Goal: Task Accomplishment & Management: Manage account settings

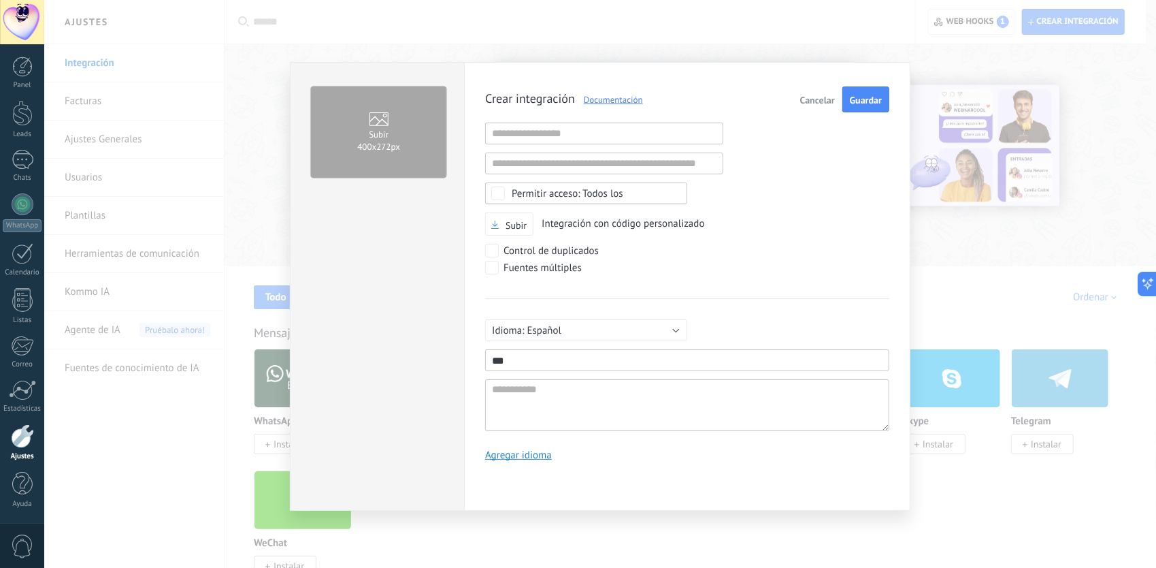
scroll to position [13, 0]
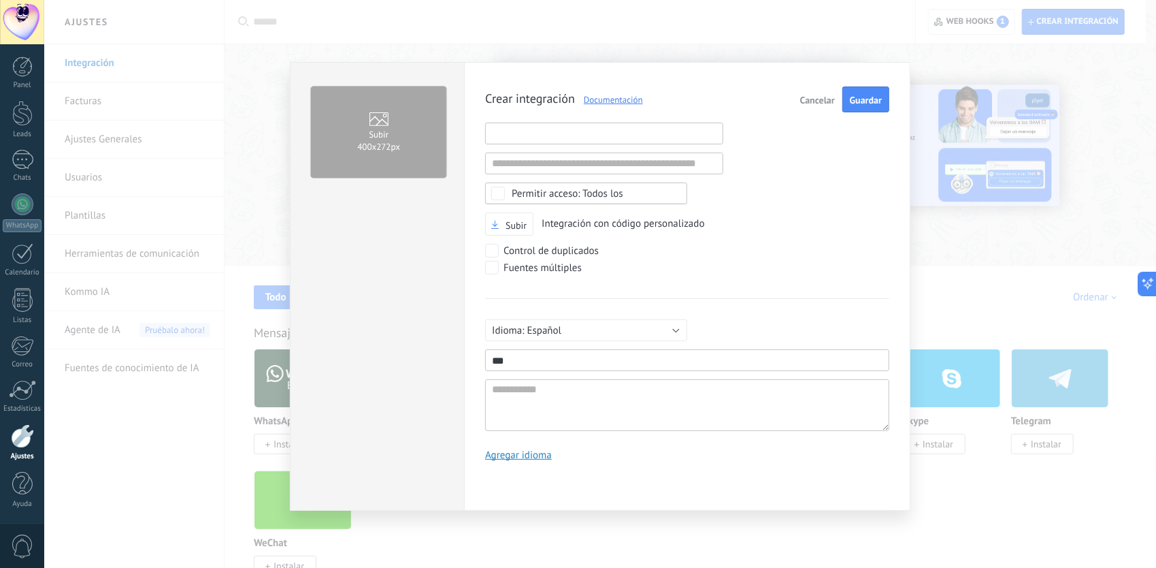
click at [540, 127] on input "text" at bounding box center [604, 134] width 238 height 22
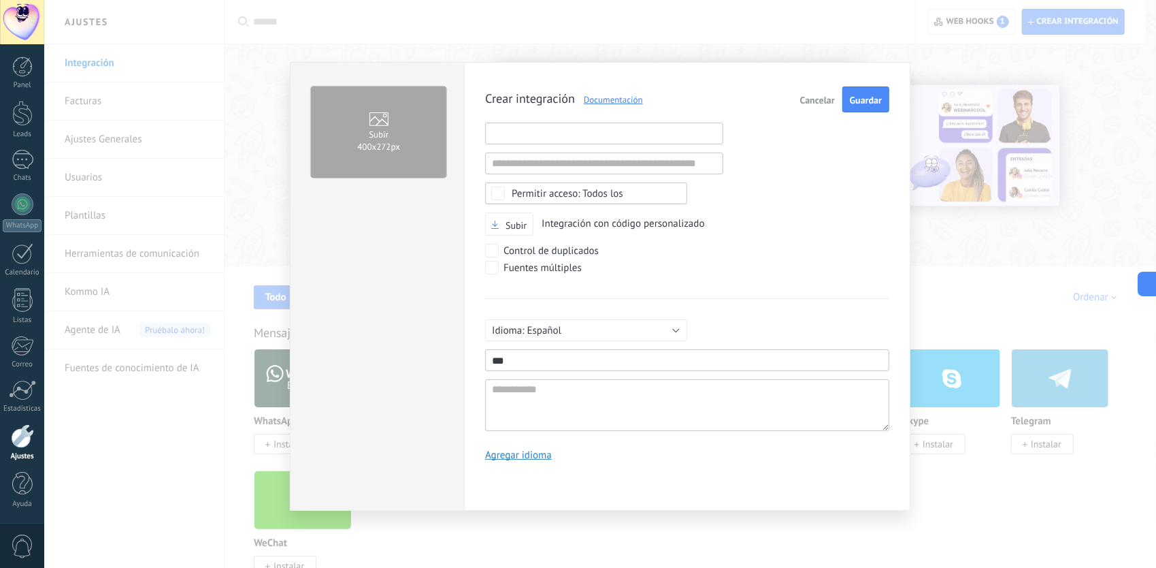
click at [511, 123] on input "text" at bounding box center [604, 134] width 238 height 22
paste input "**********"
type input "**********"
click at [858, 102] on span "Guardar" at bounding box center [866, 100] width 32 height 10
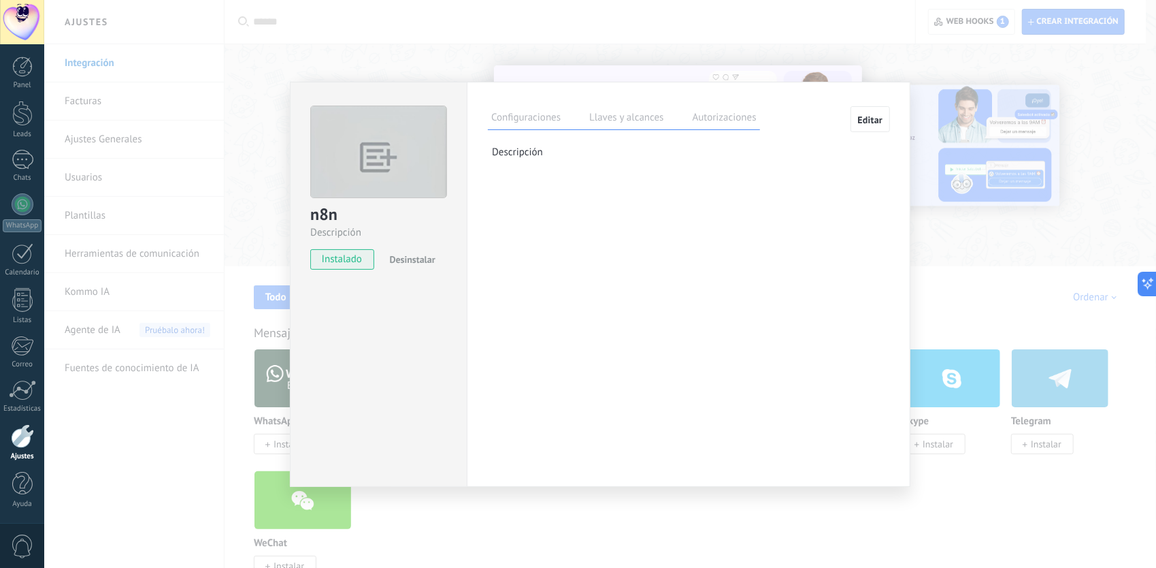
click at [623, 118] on label "Llaves y alcances" at bounding box center [626, 120] width 81 height 20
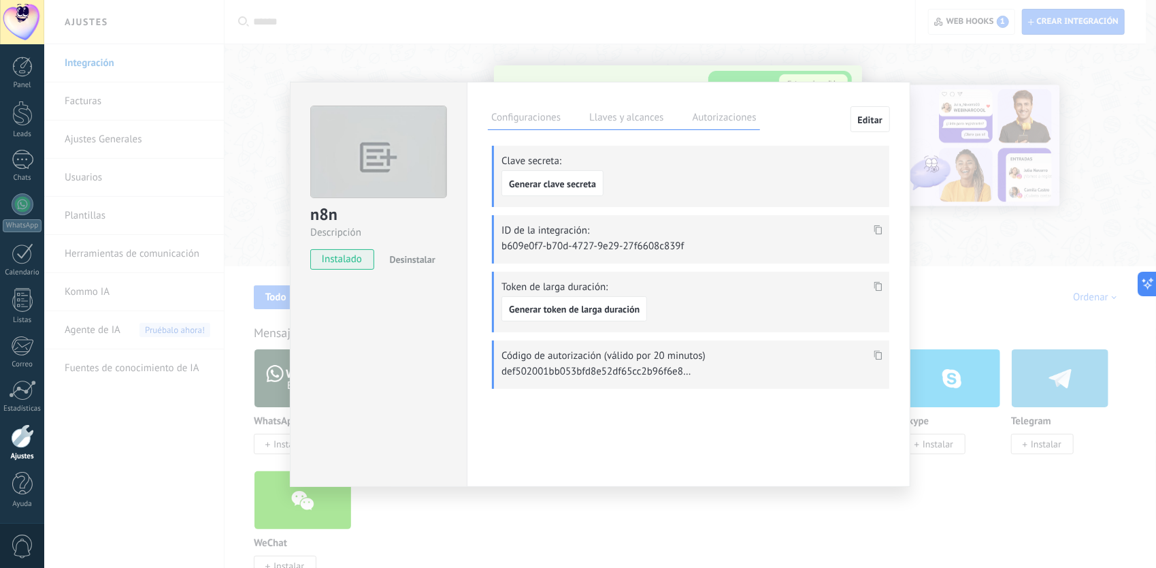
click at [881, 233] on span at bounding box center [879, 234] width 16 height 12
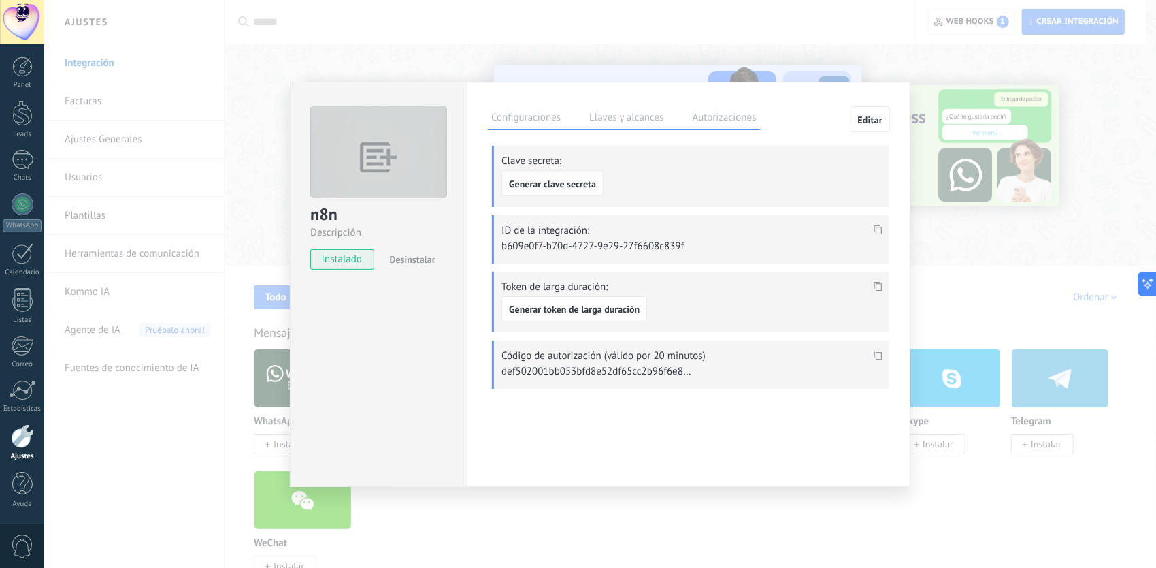
click at [573, 182] on span "Generar clave secreta" at bounding box center [552, 184] width 87 height 10
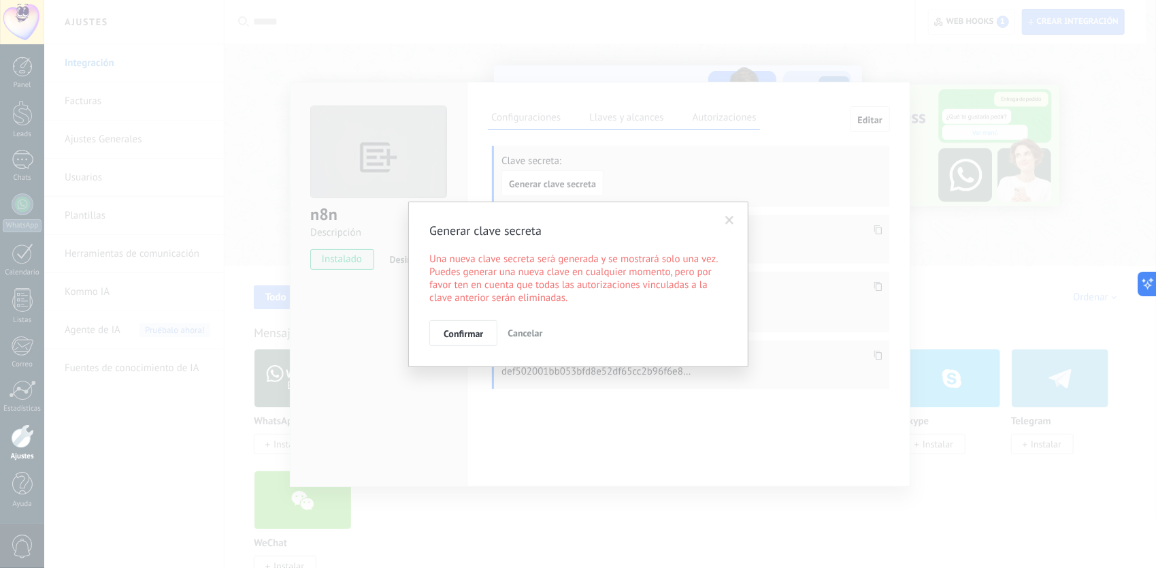
click at [468, 330] on span "Confirmar" at bounding box center [463, 334] width 39 height 10
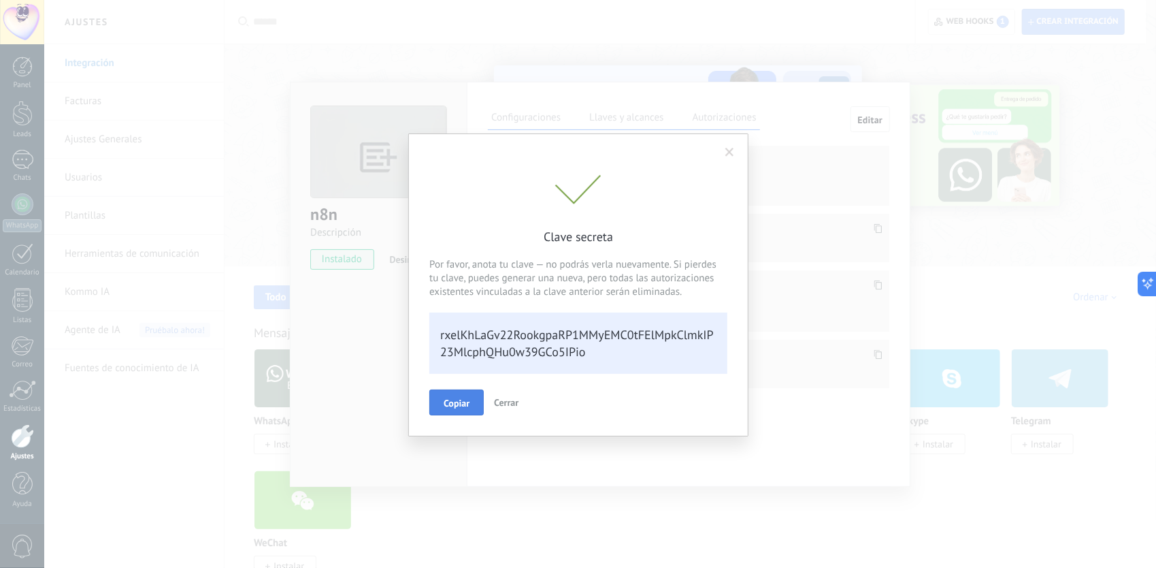
click at [472, 394] on button "Copiar" at bounding box center [457, 402] width 54 height 26
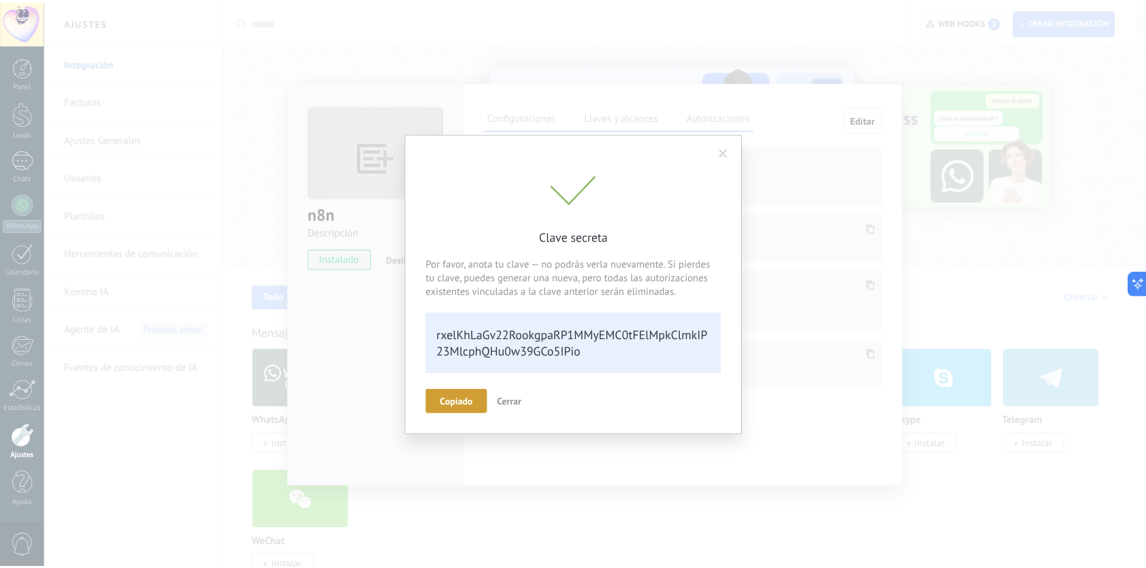
scroll to position [28, 0]
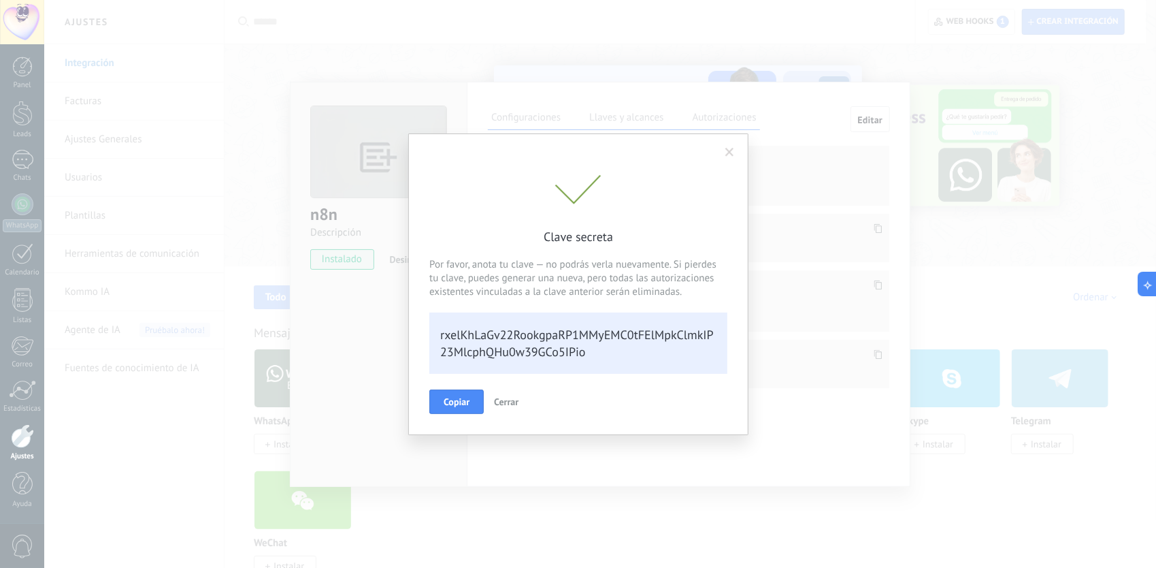
click at [730, 153] on span at bounding box center [730, 153] width 9 height 10
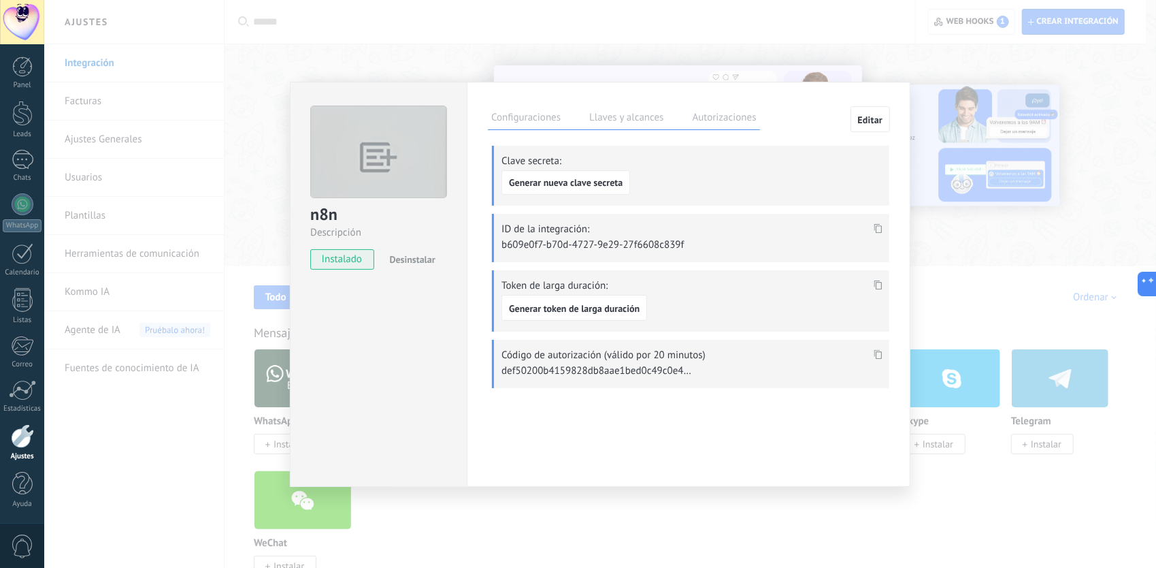
click at [471, 22] on div "n8n Descripción instalado Desinstalar Configuraciones Llaves y alcances Autoriz…" at bounding box center [600, 284] width 1112 height 568
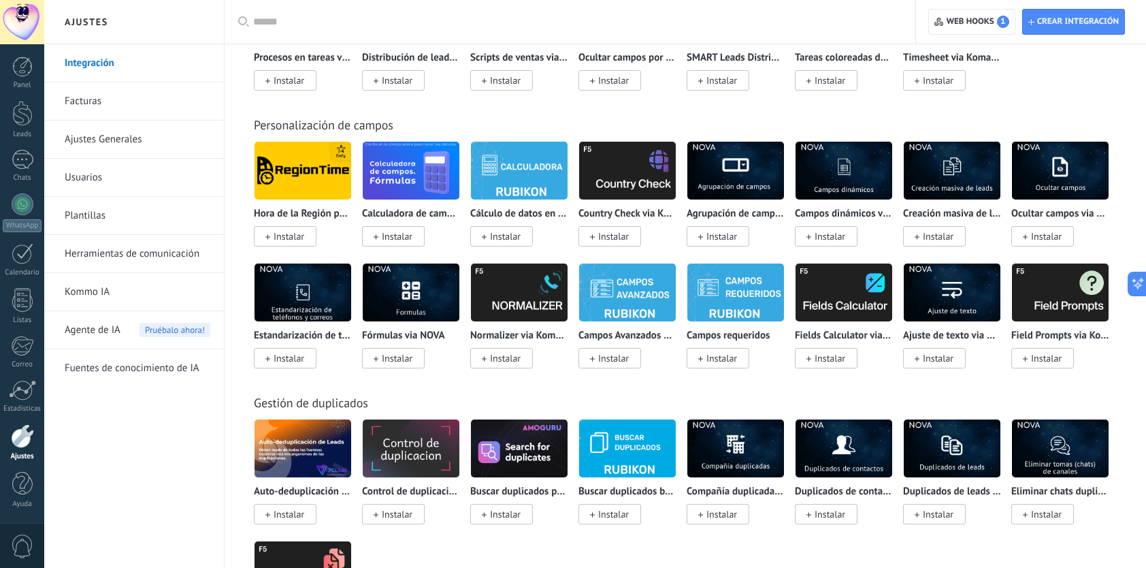
scroll to position [4557, 0]
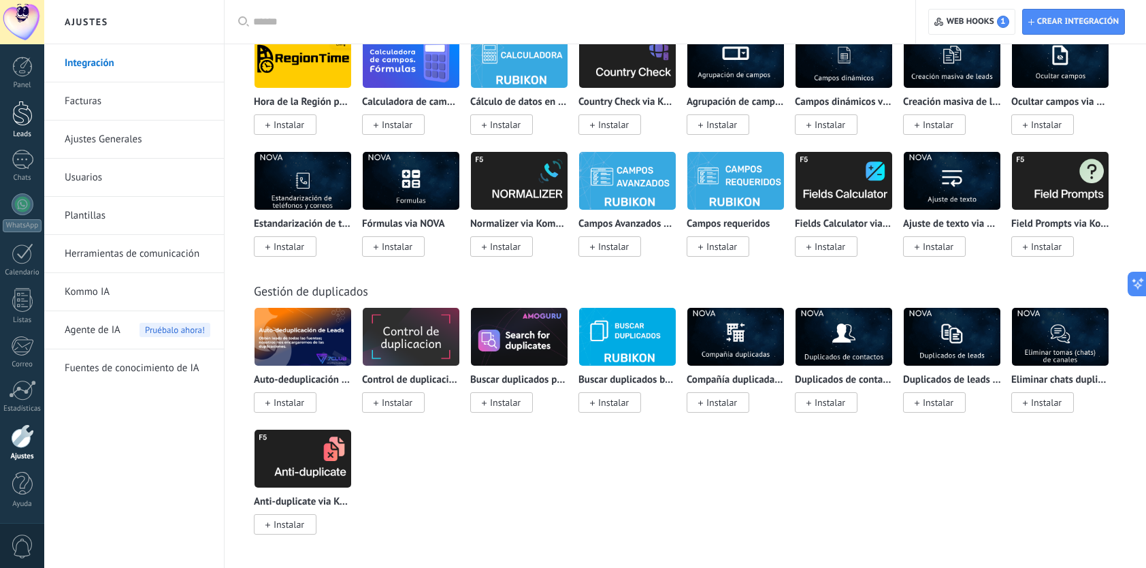
click at [28, 116] on div at bounding box center [22, 113] width 20 height 25
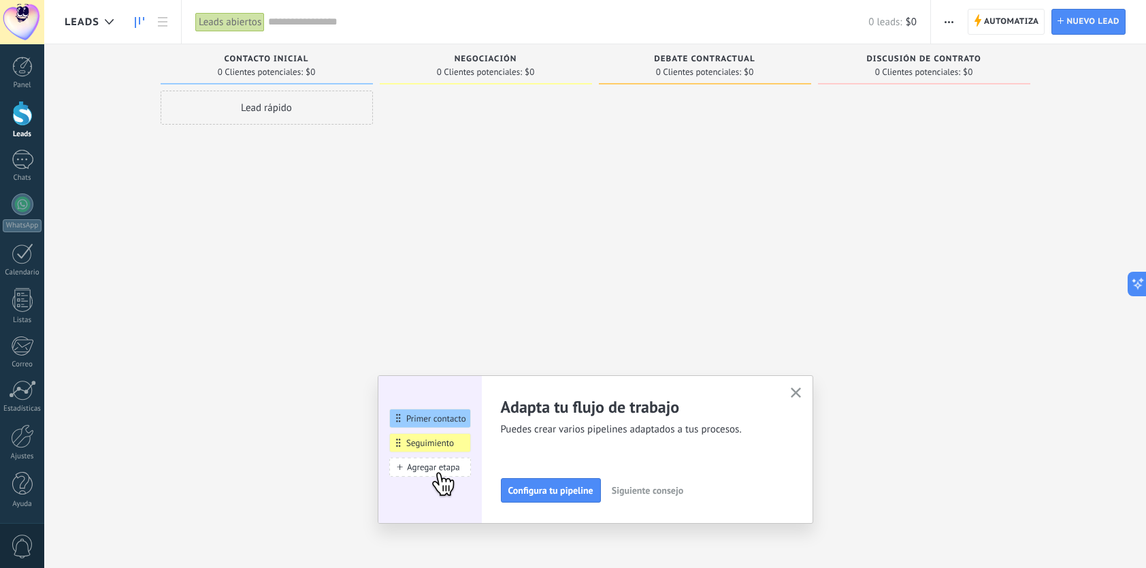
drag, startPoint x: 802, startPoint y: 398, endPoint x: 796, endPoint y: 391, distance: 8.7
click at [796, 392] on span "button" at bounding box center [796, 393] width 10 height 12
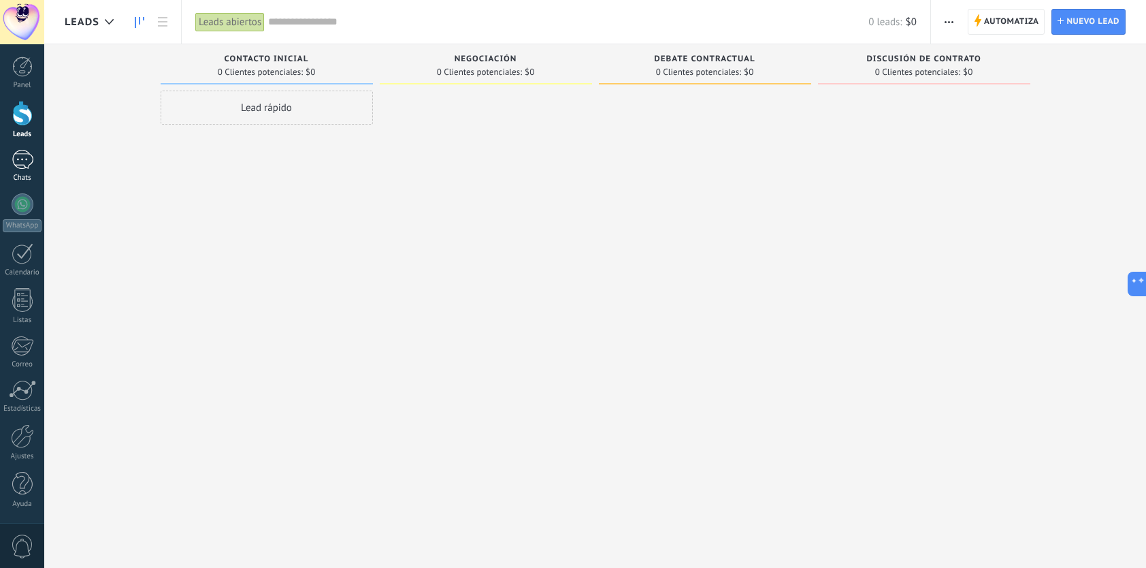
click at [35, 167] on link "Chats" at bounding box center [22, 166] width 44 height 33
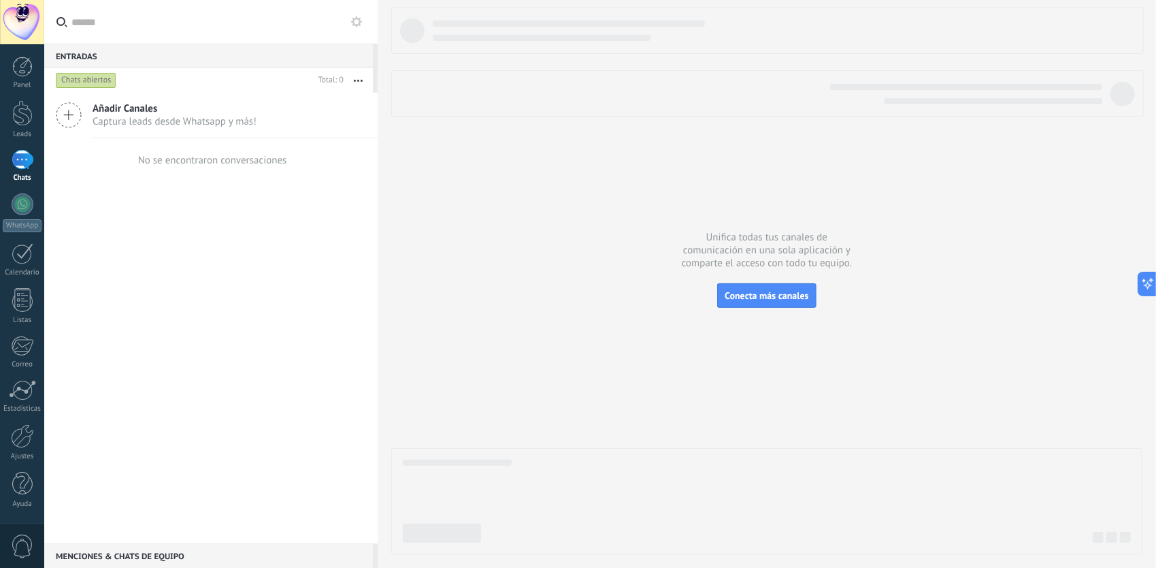
click at [26, 460] on div "Panel Leads Chats WhatsApp Clientes" at bounding box center [22, 289] width 44 height 466
click at [8, 434] on link "Ajustes" at bounding box center [22, 442] width 44 height 37
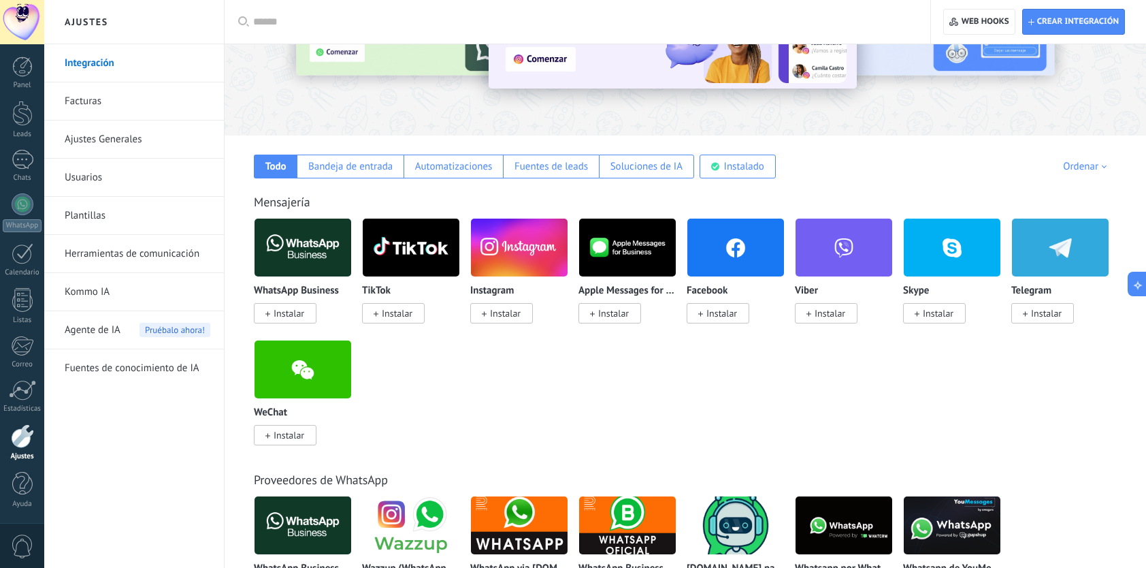
scroll to position [136, 0]
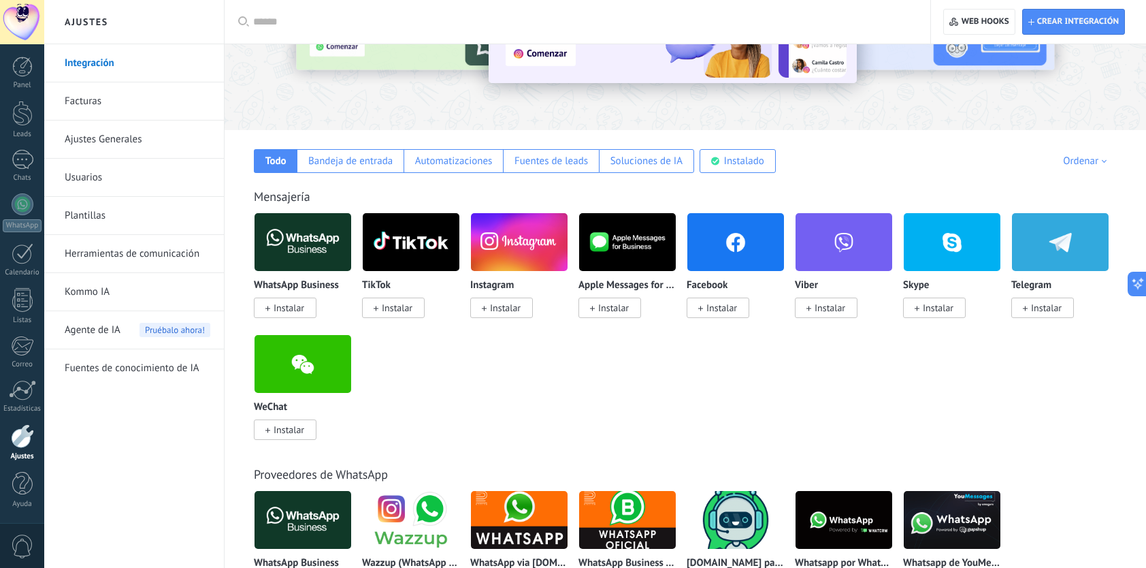
click at [1042, 308] on span "Instalar" at bounding box center [1046, 308] width 31 height 12
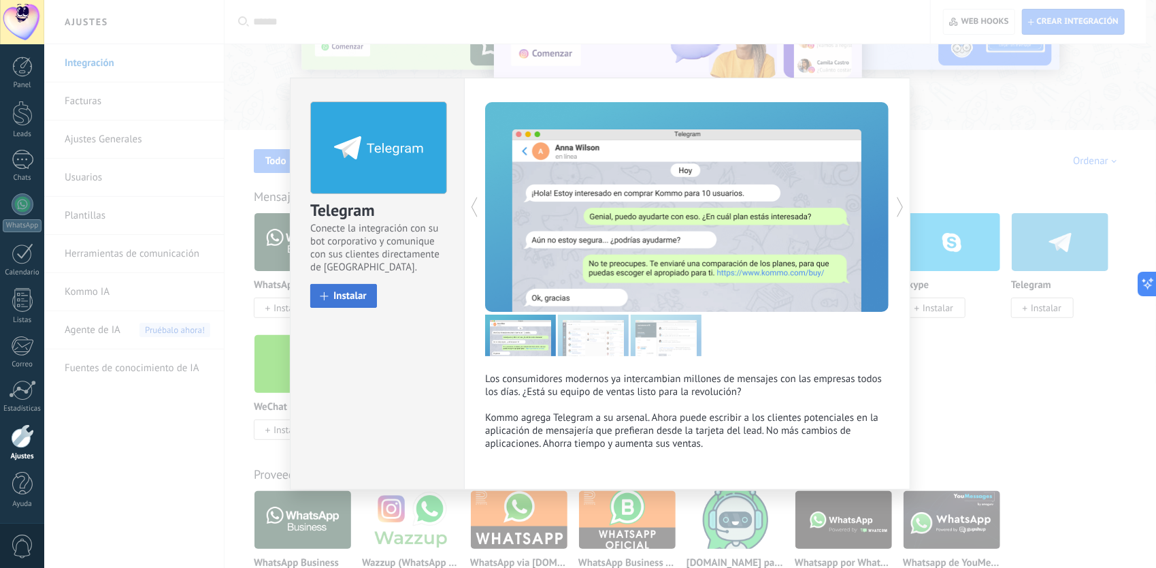
click at [363, 291] on span "Instalar" at bounding box center [350, 296] width 33 height 10
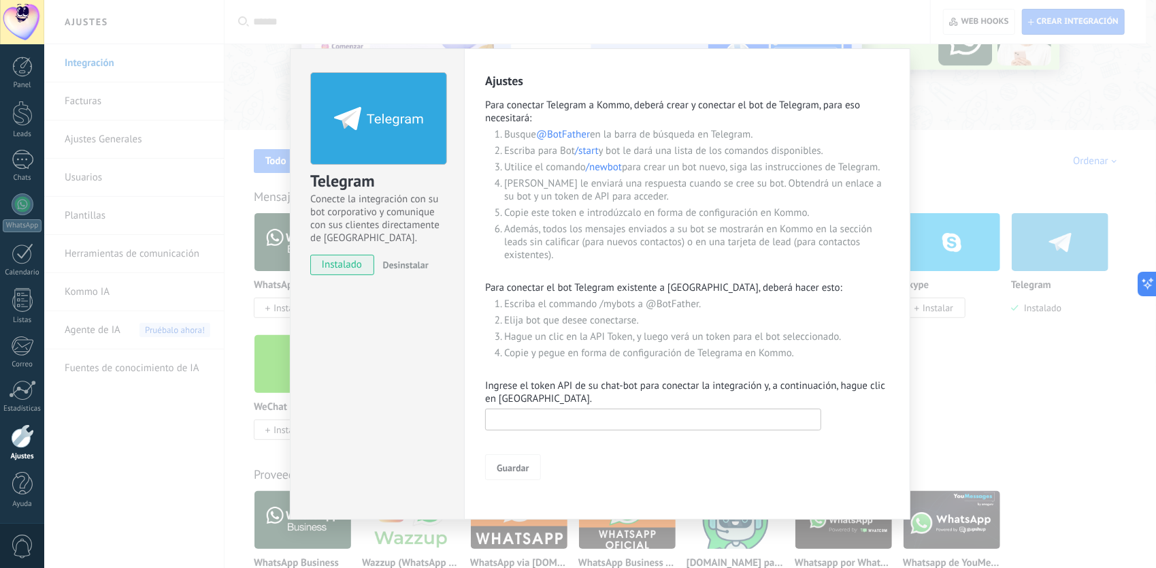
click at [564, 425] on input "text" at bounding box center [653, 419] width 336 height 22
paste input "**********"
type input "**********"
click at [511, 476] on button "Guardar" at bounding box center [512, 467] width 55 height 26
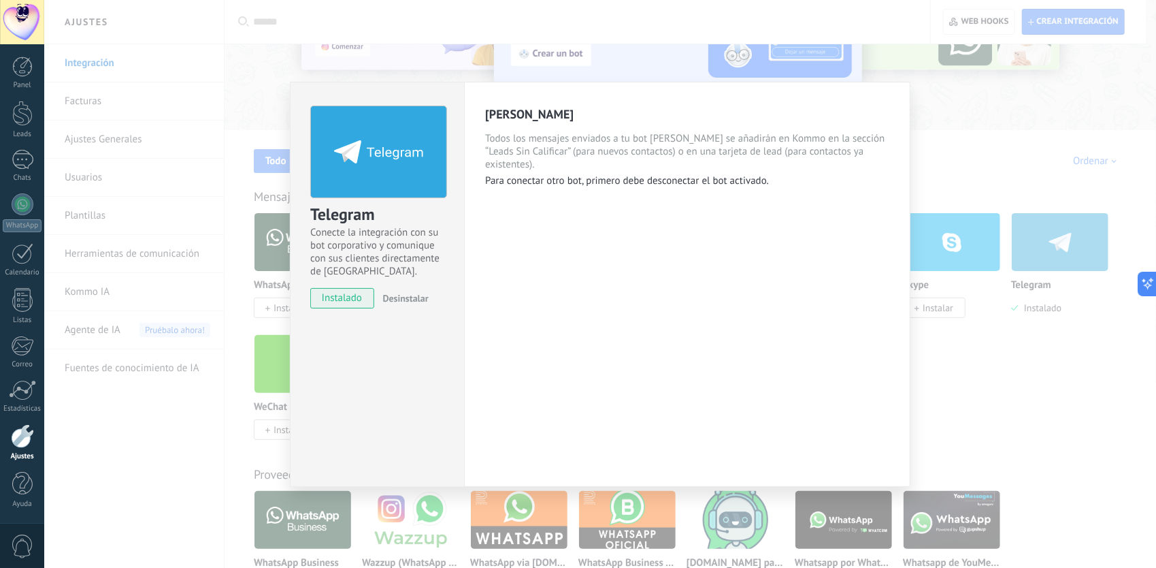
click at [981, 387] on div "Telegram Conecte la integración con su bot corporativo y comunique con sus clie…" at bounding box center [600, 284] width 1112 height 568
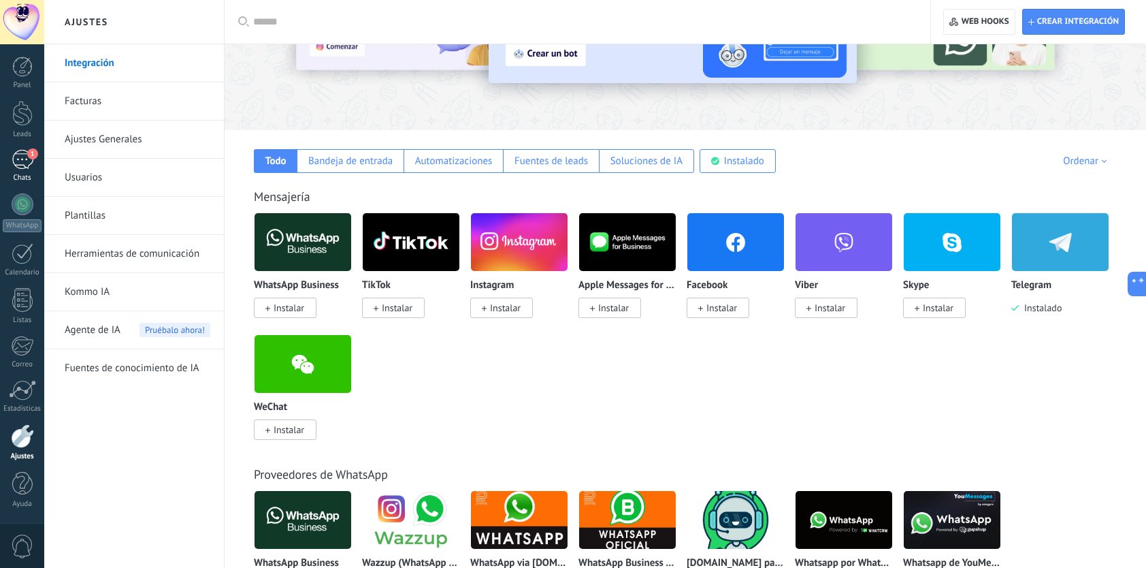
click at [37, 155] on span "1" at bounding box center [32, 153] width 11 height 11
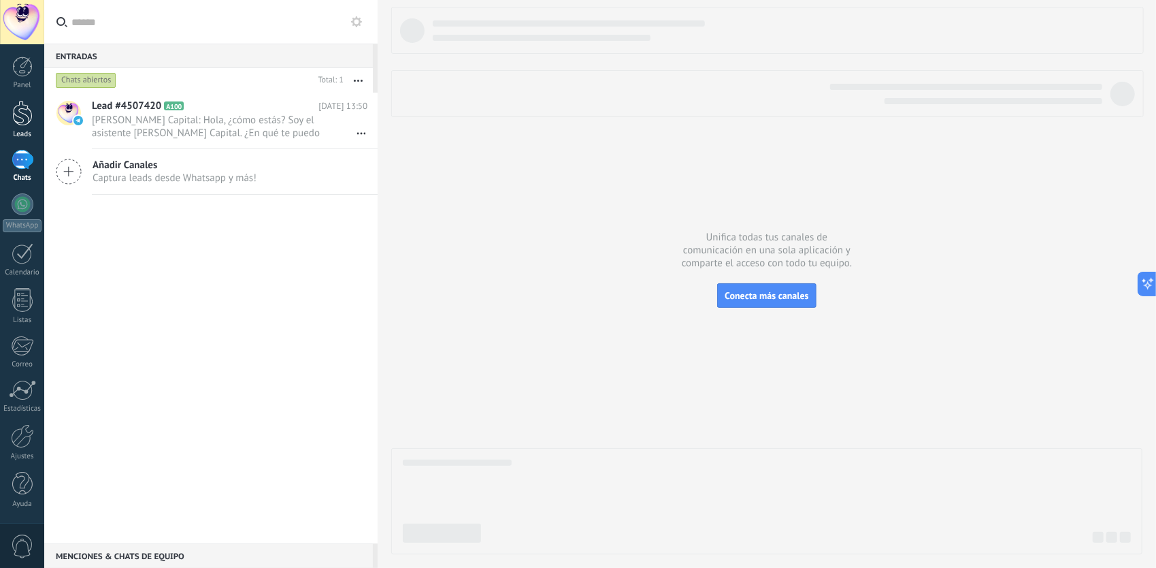
click at [10, 113] on link "Leads" at bounding box center [22, 120] width 44 height 38
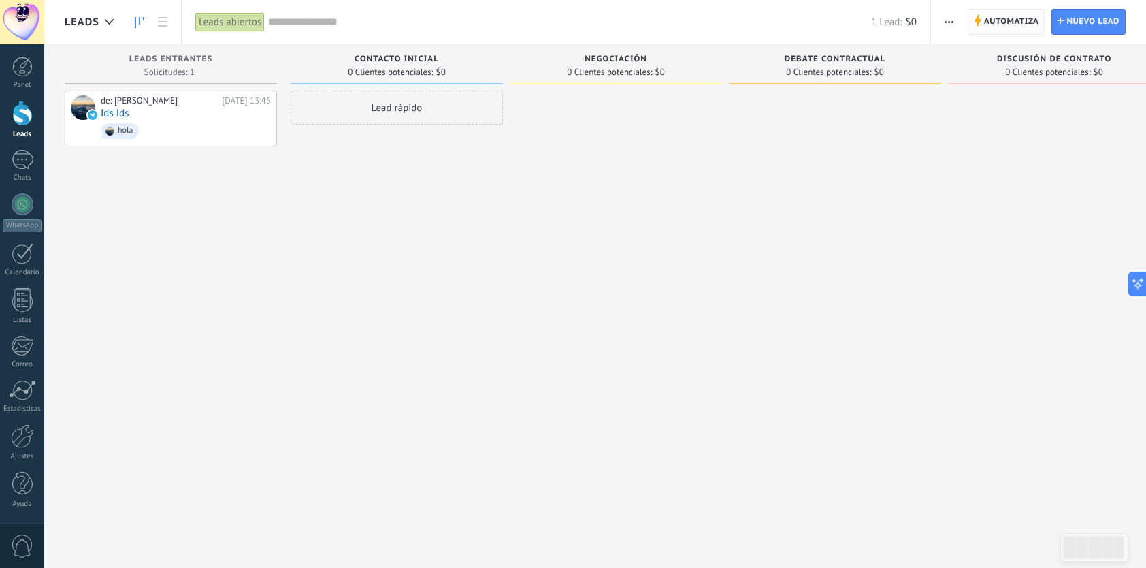
click at [1028, 19] on span "Automatiza" at bounding box center [1011, 22] width 55 height 25
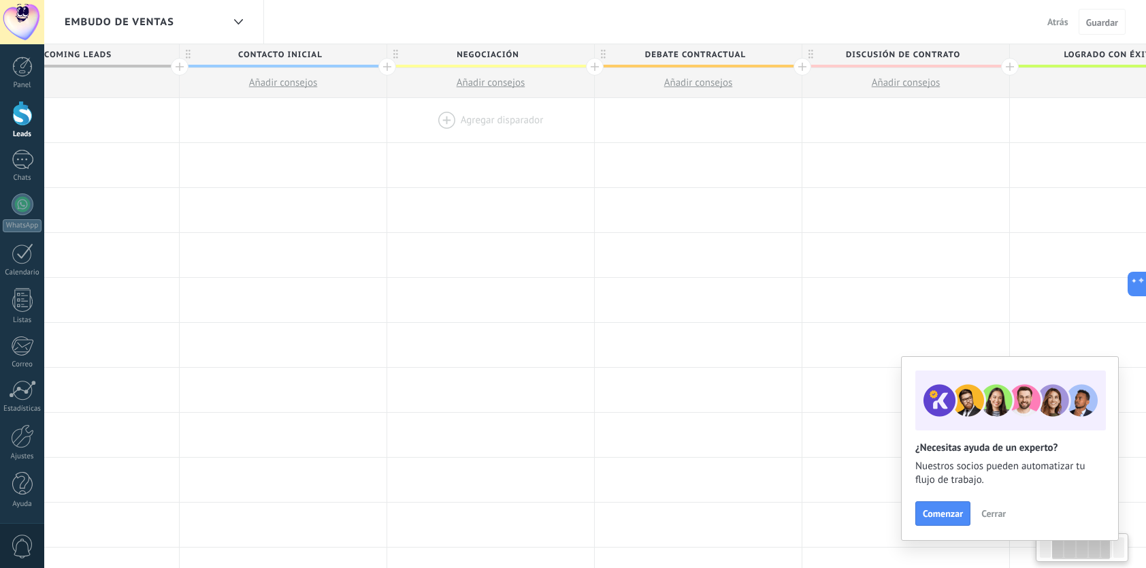
drag, startPoint x: 786, startPoint y: 167, endPoint x: 455, endPoint y: 121, distance: 334.0
click at [450, 167] on div at bounding box center [490, 165] width 207 height 44
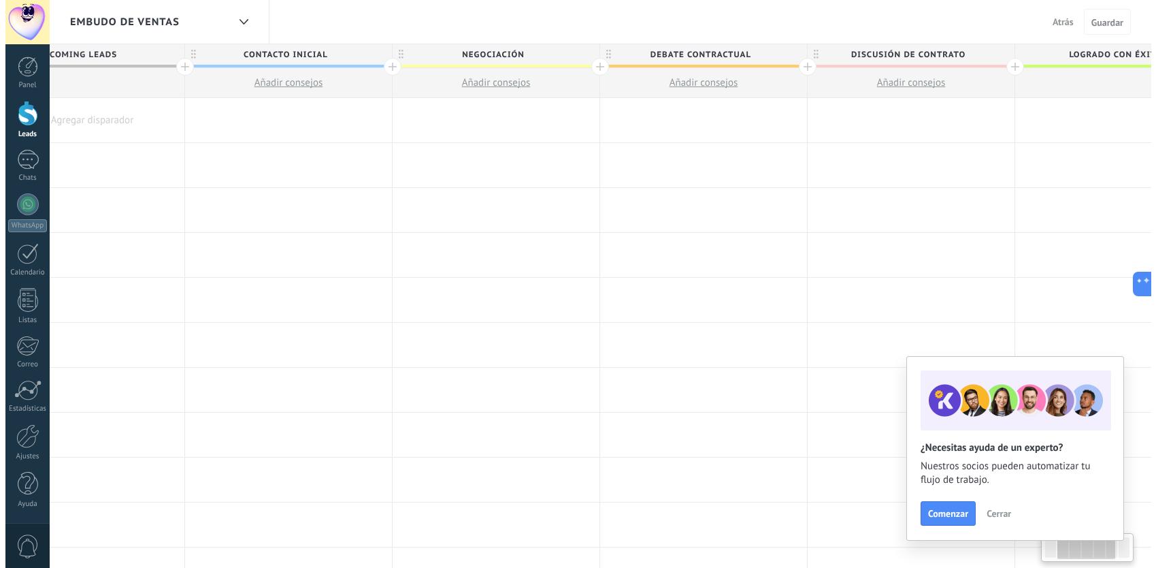
scroll to position [0, 338]
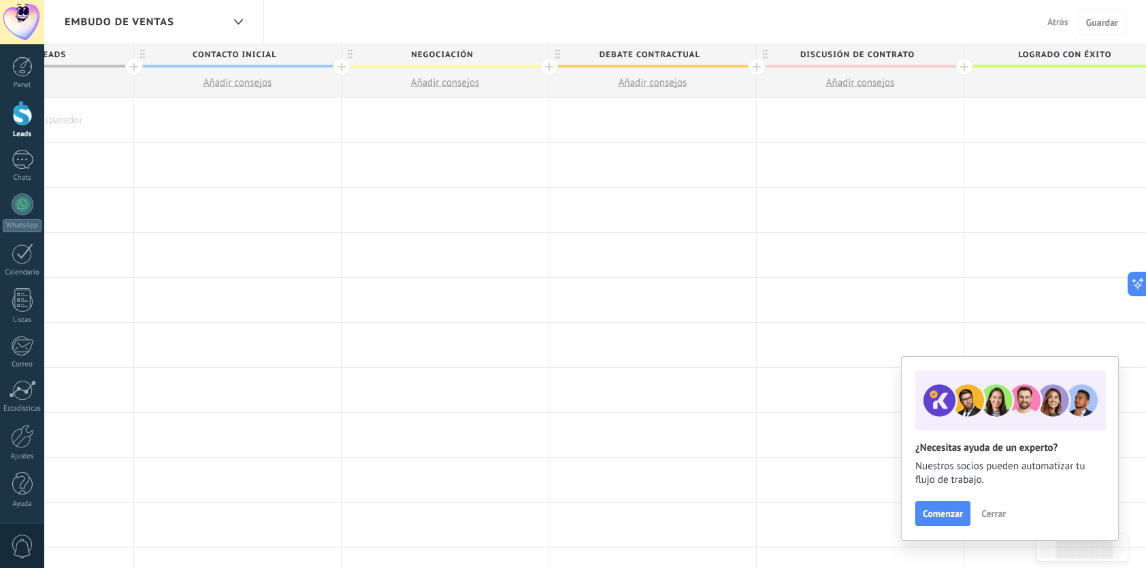
click at [534, 45] on span "Negociación" at bounding box center [442, 54] width 200 height 21
click at [520, 48] on body ".abccls-1,.abccls-2{fill-rule:evenodd}.abccls-2{fill:#fff} .abfcls-1{fill:none}…" at bounding box center [573, 284] width 1146 height 568
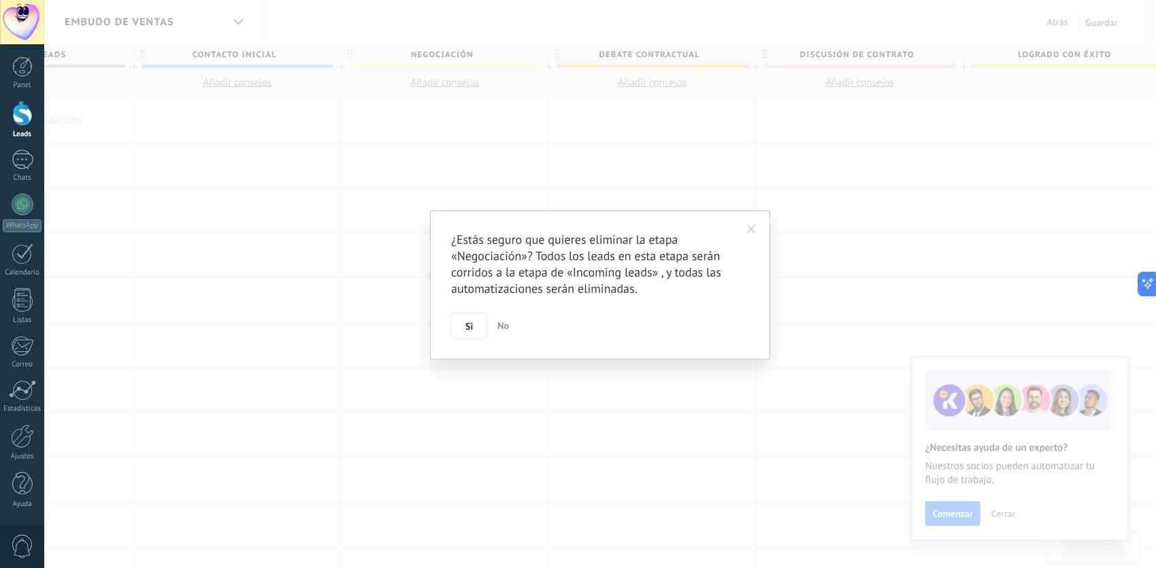
click at [480, 326] on button "Si" at bounding box center [469, 325] width 36 height 26
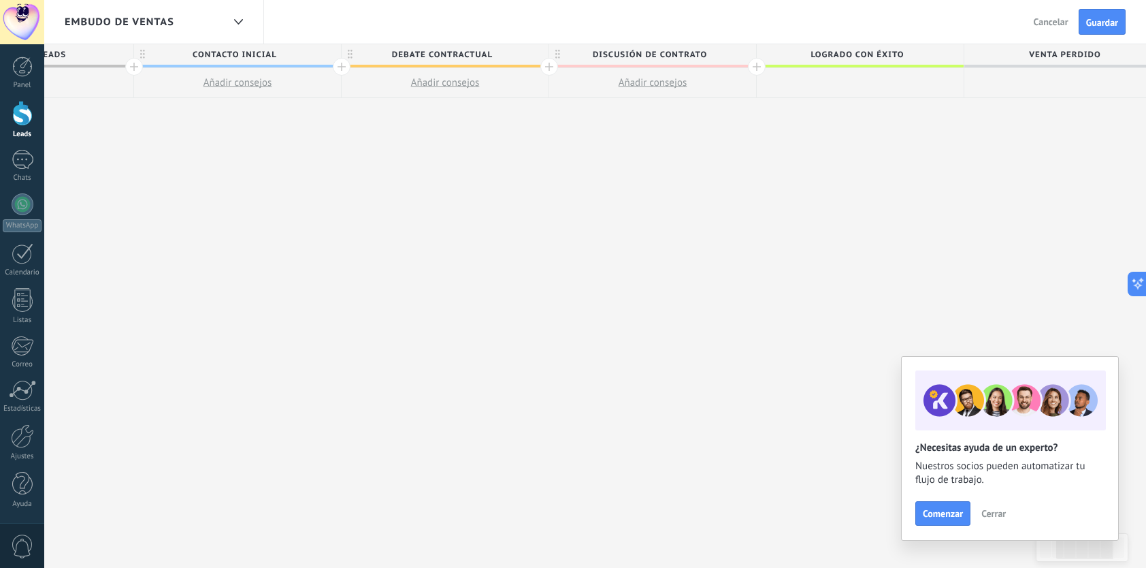
click at [528, 53] on span "Debate contractual" at bounding box center [442, 54] width 200 height 21
click at [519, 49] on body ".abccls-1,.abccls-2{fill-rule:evenodd}.abccls-2{fill:#fff} .abfcls-1{fill:none}…" at bounding box center [573, 284] width 1146 height 568
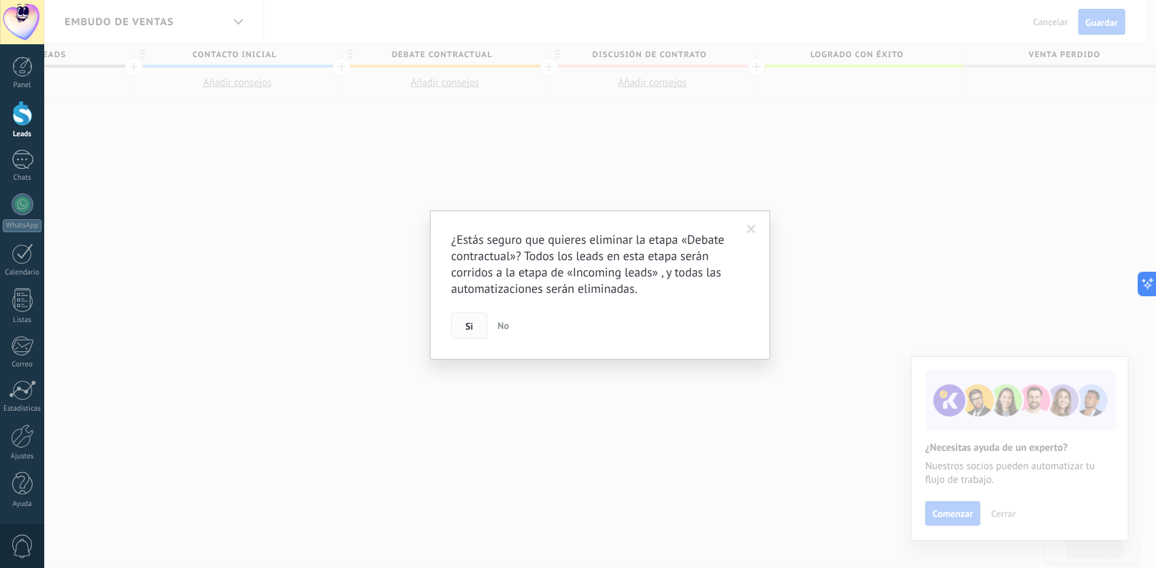
click at [476, 325] on button "Si" at bounding box center [469, 325] width 36 height 26
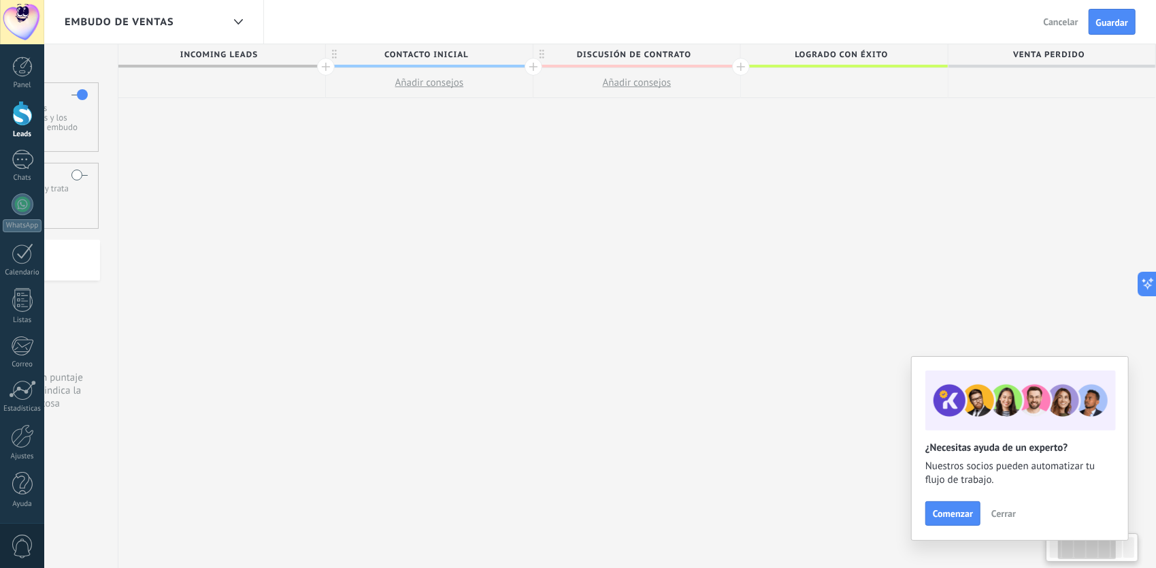
scroll to position [0, 144]
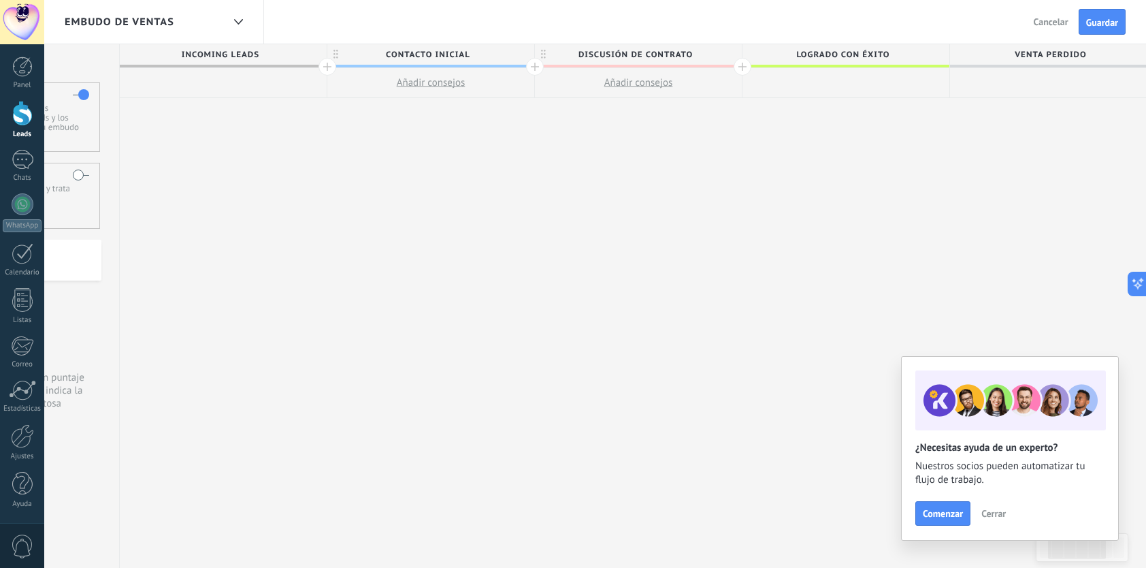
click at [717, 56] on span "Discusión de contrato" at bounding box center [635, 54] width 200 height 21
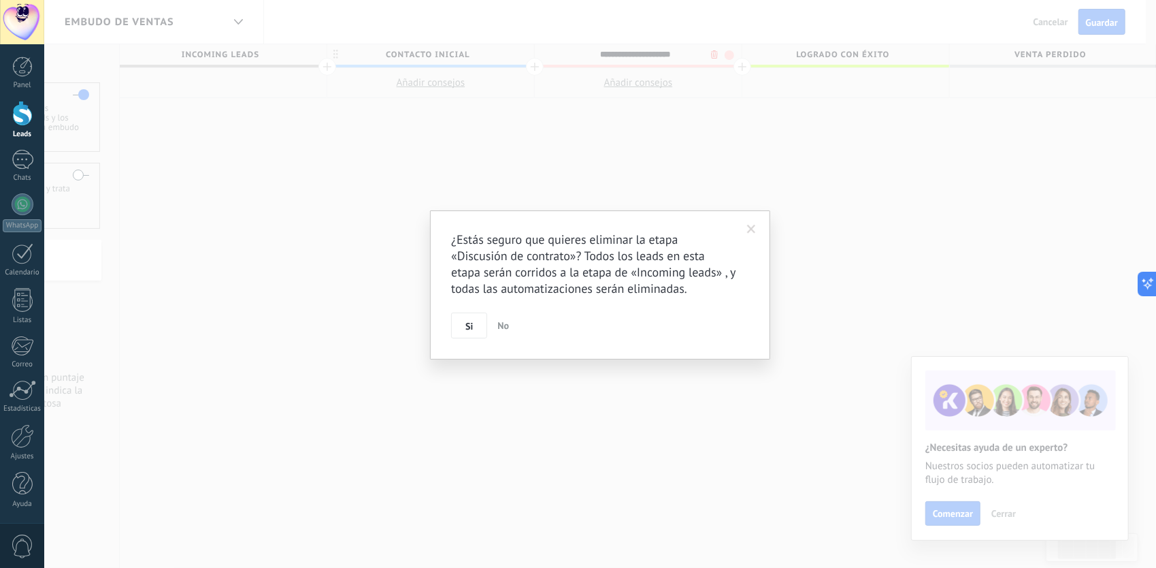
click at [713, 55] on body ".abccls-1,.abccls-2{fill-rule:evenodd}.abccls-2{fill:#fff} .abfcls-1{fill:none}…" at bounding box center [578, 284] width 1156 height 568
click at [473, 321] on button "Si" at bounding box center [469, 325] width 36 height 26
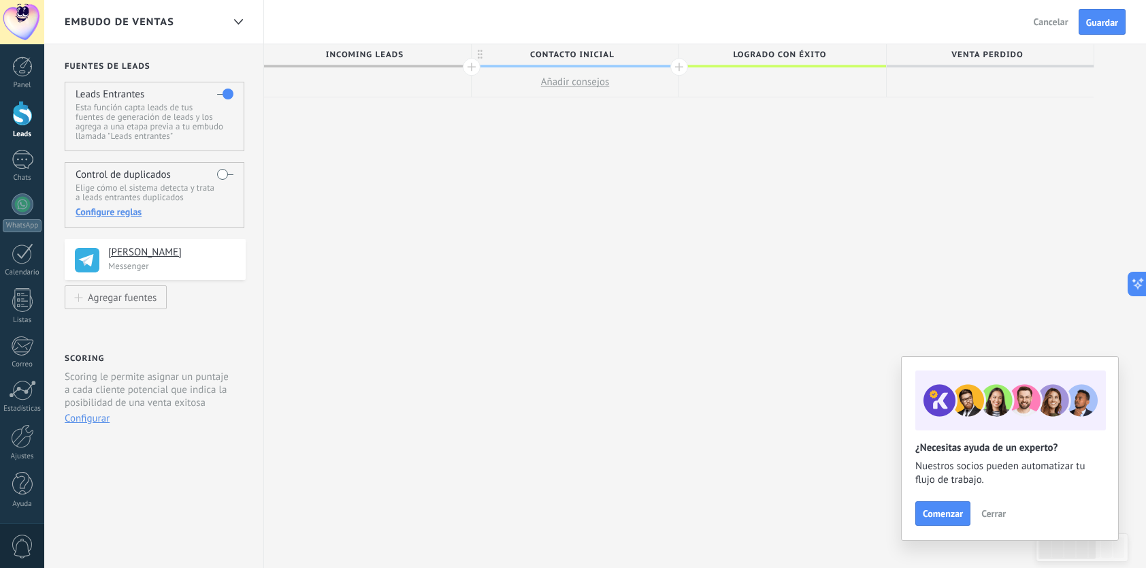
scroll to position [0, 0]
drag, startPoint x: 449, startPoint y: 201, endPoint x: 747, endPoint y: 170, distance: 299.8
click at [684, 67] on div at bounding box center [679, 67] width 18 height 18
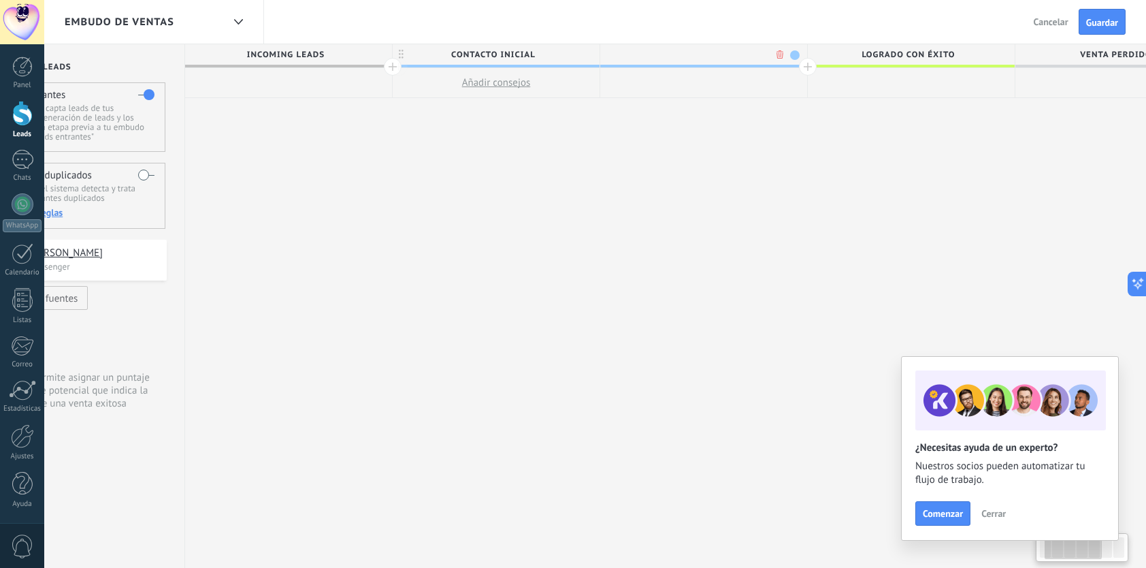
scroll to position [0, 101]
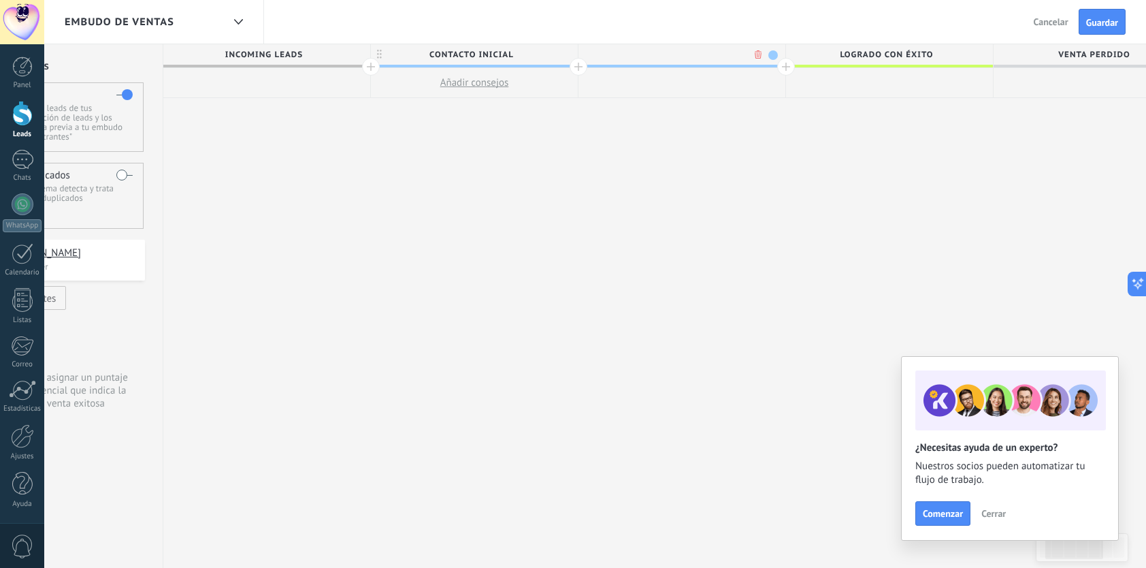
type input "*"
type input "**********"
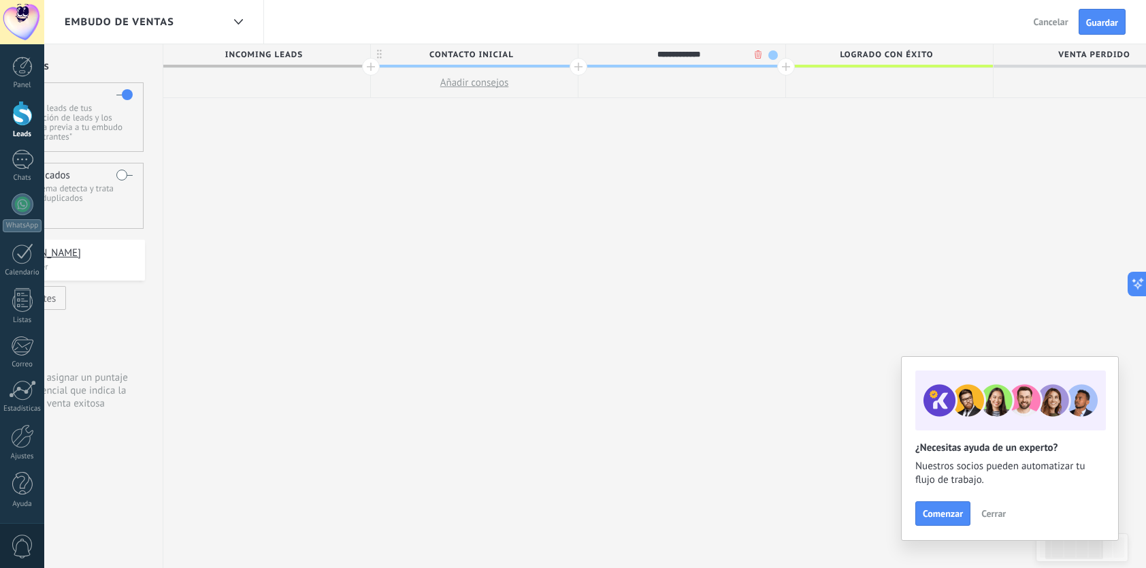
click at [783, 67] on div at bounding box center [786, 67] width 18 height 18
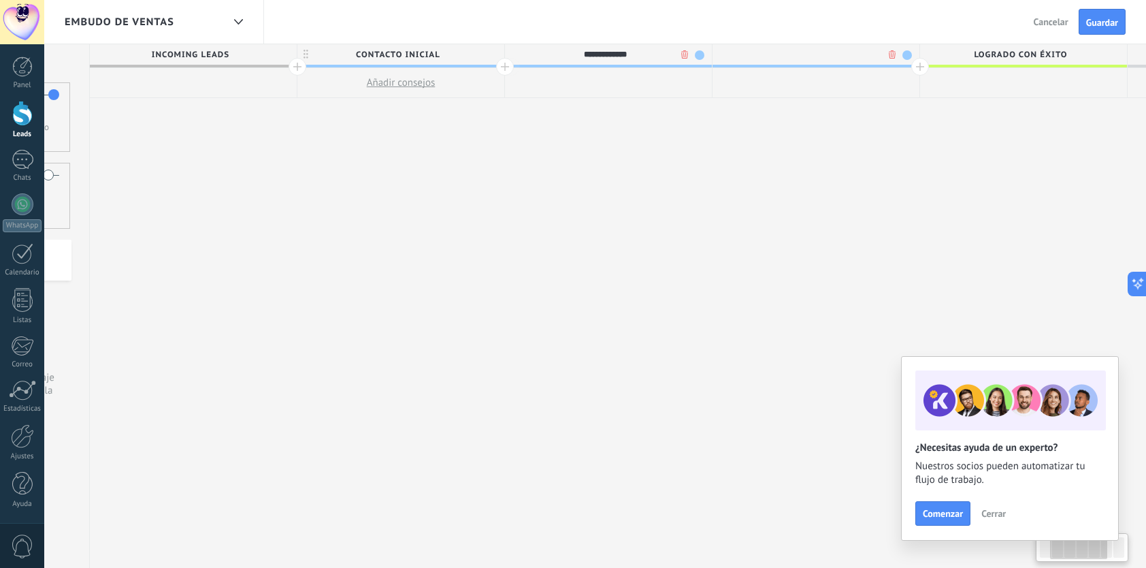
scroll to position [0, 201]
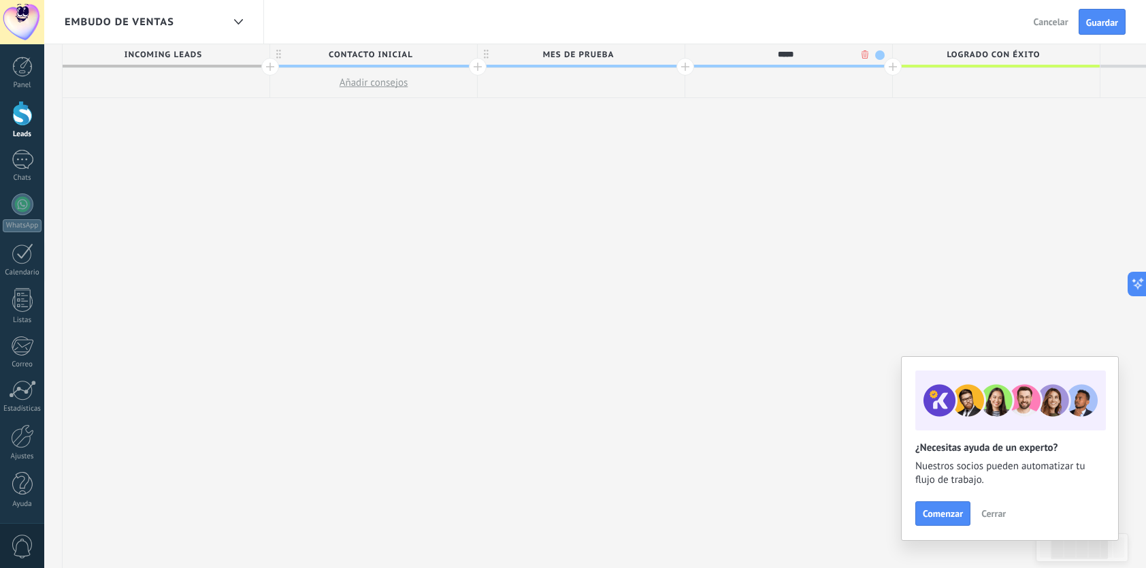
type input "*****"
click at [783, 67] on span at bounding box center [788, 66] width 207 height 3
click at [869, 68] on div at bounding box center [788, 83] width 207 height 30
click at [809, 71] on div at bounding box center [788, 83] width 207 height 30
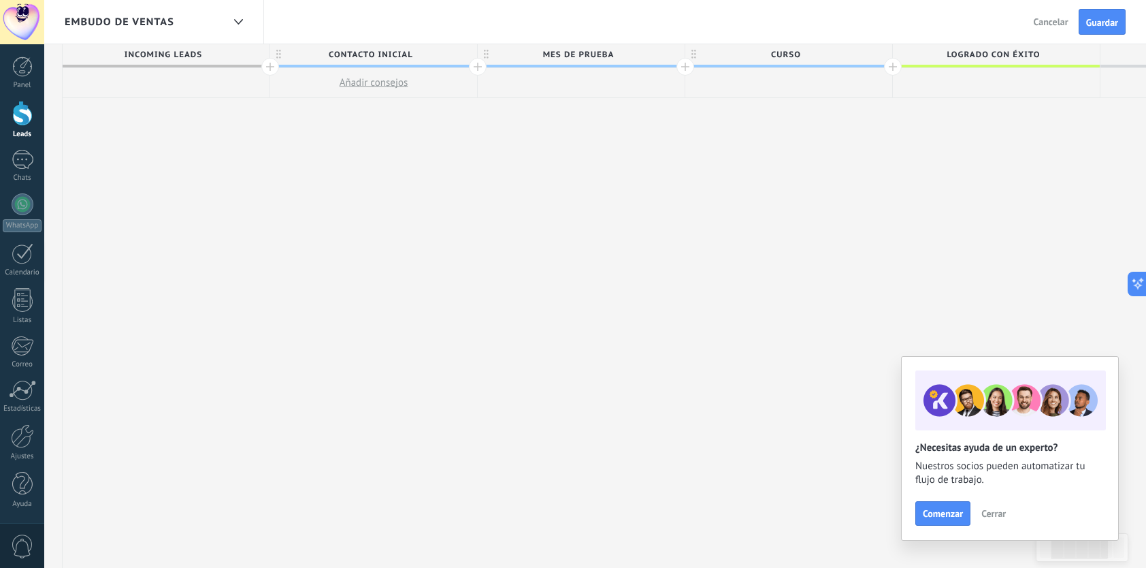
click at [708, 64] on span "Curso" at bounding box center [785, 54] width 200 height 21
click at [772, 68] on div at bounding box center [788, 83] width 207 height 30
click at [694, 52] on icon at bounding box center [694, 55] width 5 height 10
click at [726, 63] on input "*****" at bounding box center [786, 54] width 180 height 20
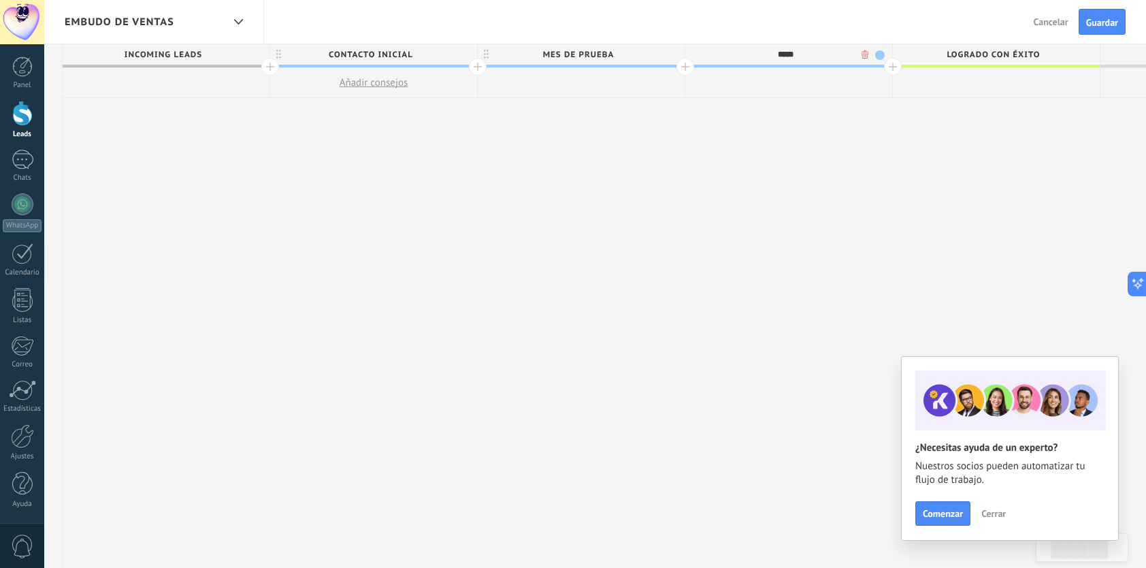
click at [877, 52] on span at bounding box center [880, 55] width 10 height 10
click at [890, 93] on span at bounding box center [892, 94] width 12 height 13
click at [825, 123] on div "**********" at bounding box center [686, 306] width 1246 height 524
click at [847, 63] on span "Curso" at bounding box center [785, 54] width 200 height 21
click at [873, 54] on input "*****" at bounding box center [786, 54] width 180 height 20
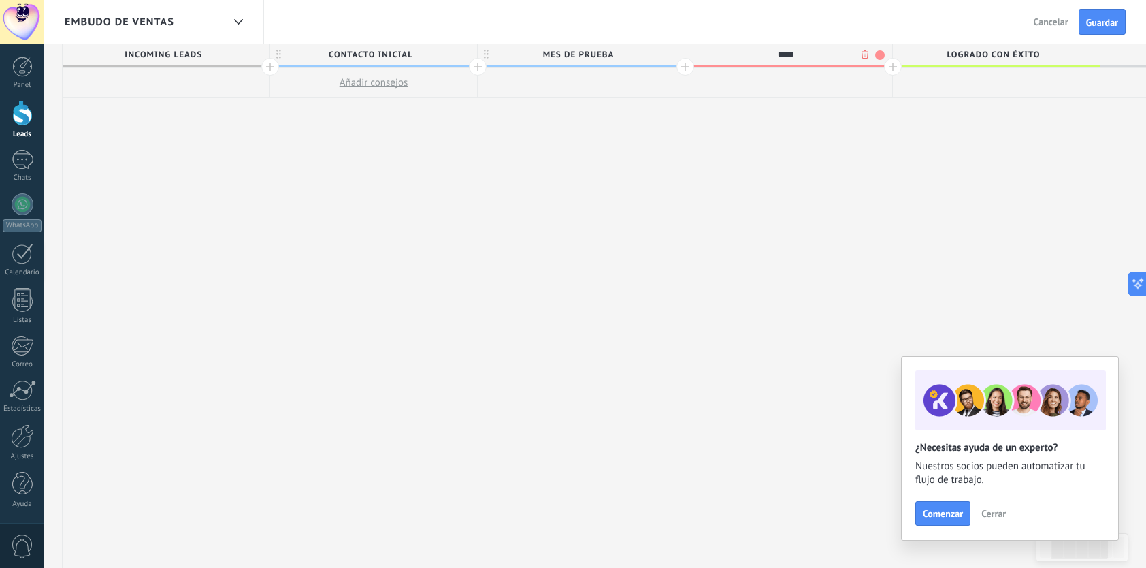
click at [880, 51] on span at bounding box center [880, 55] width 10 height 10
click at [870, 99] on span at bounding box center [873, 94] width 12 height 13
drag, startPoint x: 1086, startPoint y: 20, endPoint x: 1078, endPoint y: 30, distance: 12.1
click at [1082, 27] on button "Guardar" at bounding box center [1102, 22] width 47 height 26
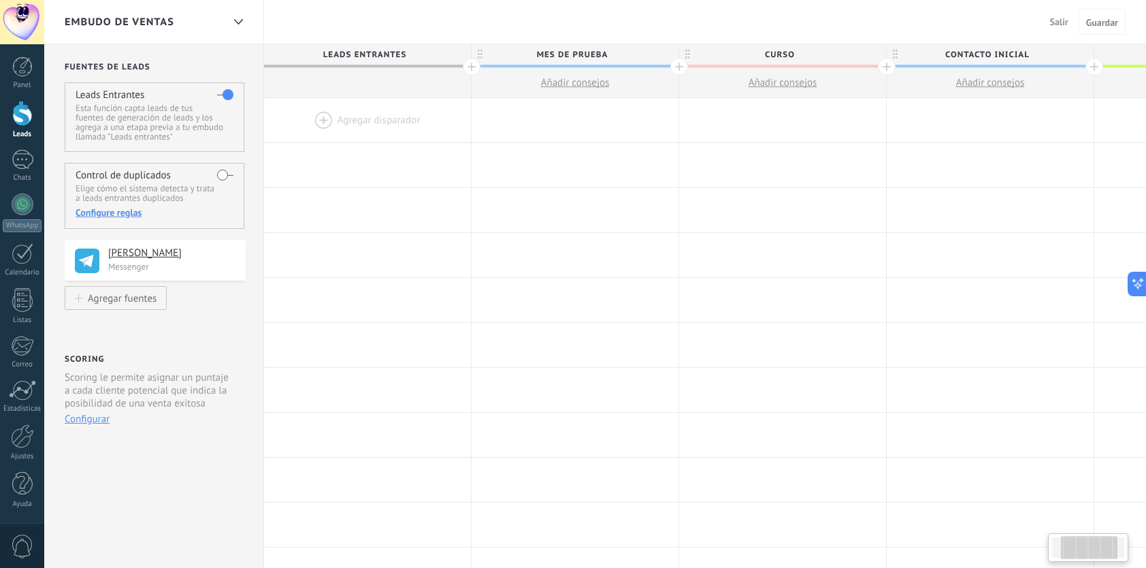
scroll to position [0, 201]
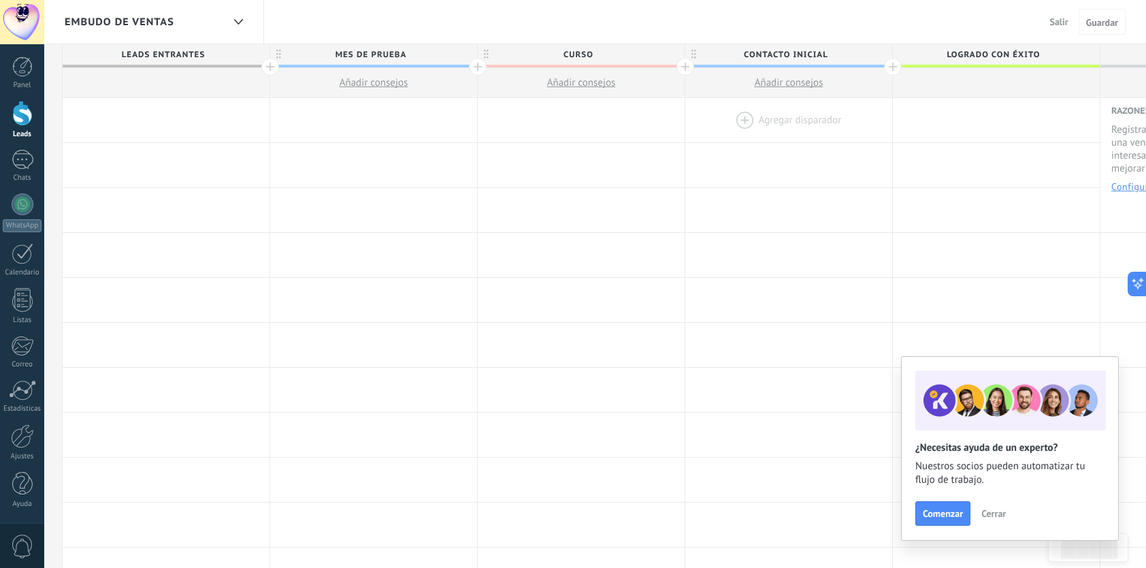
click at [793, 122] on div at bounding box center [788, 120] width 207 height 44
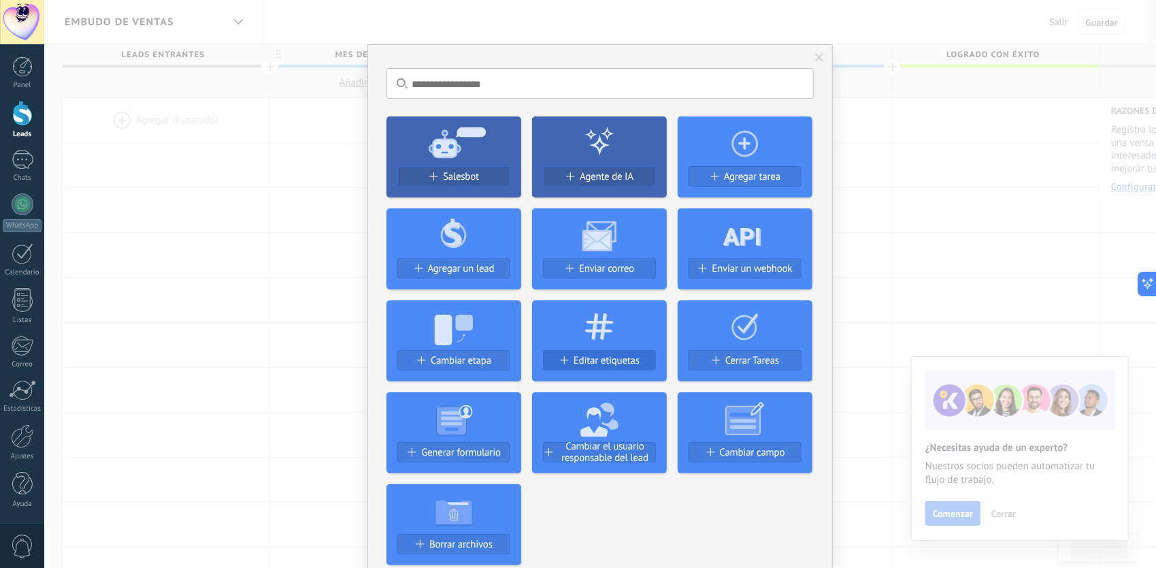
click at [592, 351] on button "Editar etiquetas" at bounding box center [599, 360] width 113 height 20
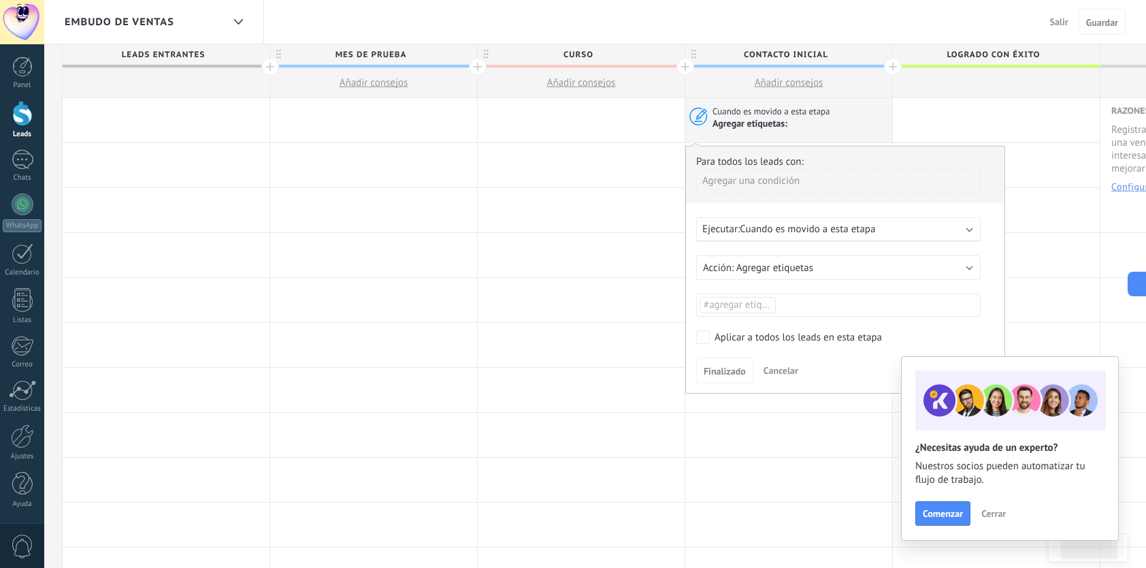
click at [741, 298] on span "#agregar etiquetas" at bounding box center [745, 304] width 82 height 13
type input "*******"
click at [730, 347] on div "Para todos los leads con: Agregar una condición Ejecutar: Cuando es movido a es…" at bounding box center [845, 270] width 320 height 248
click at [715, 370] on span "Finalizado" at bounding box center [725, 371] width 42 height 10
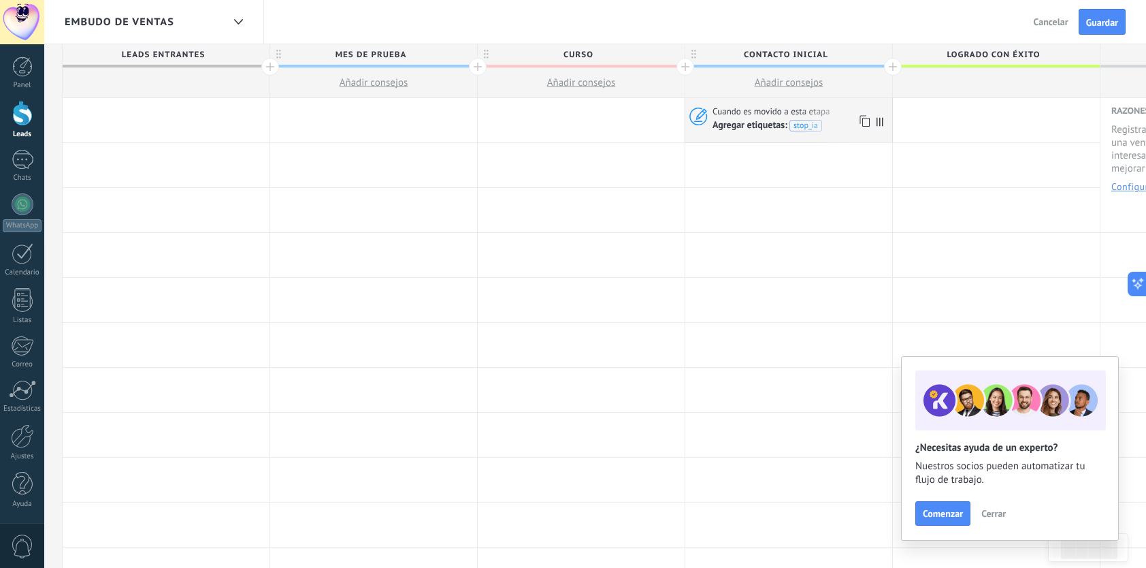
click at [864, 118] on icon at bounding box center [864, 121] width 14 height 18
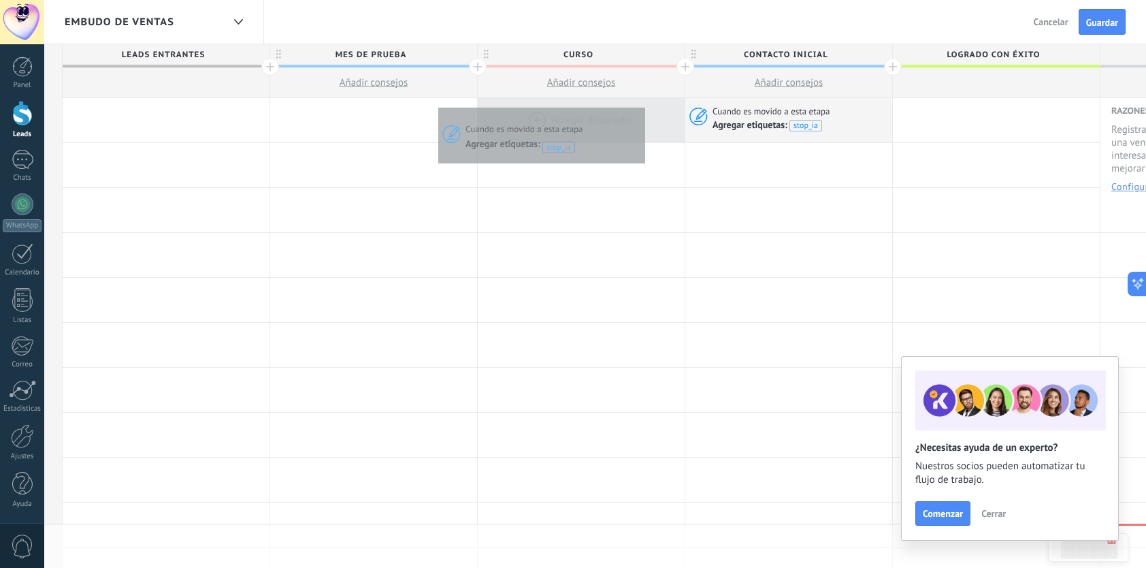
click at [641, 103] on div at bounding box center [581, 120] width 207 height 44
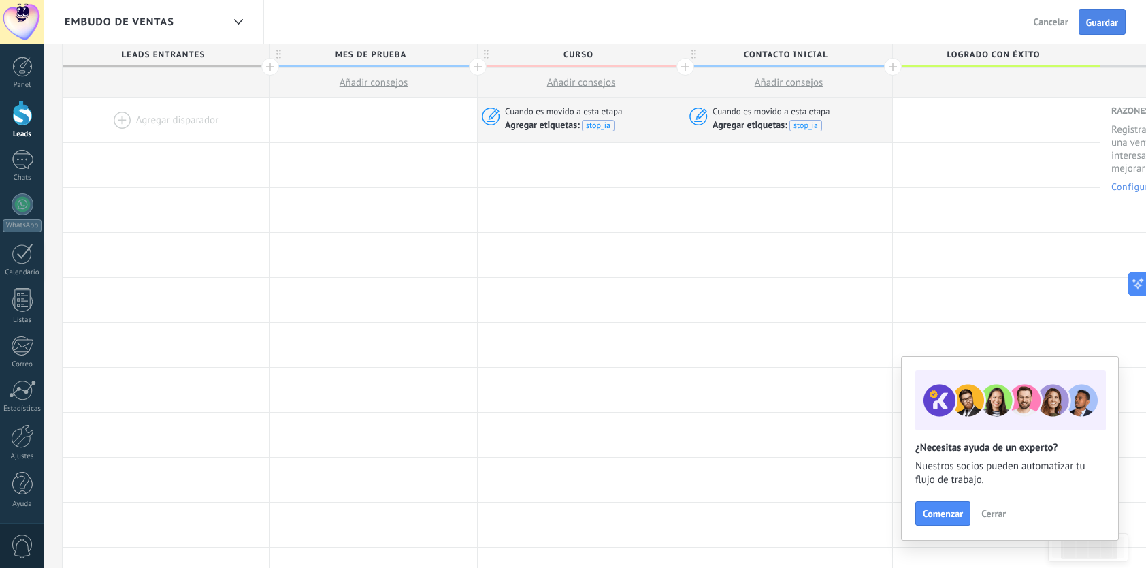
click at [1093, 29] on button "Guardar" at bounding box center [1102, 22] width 47 height 26
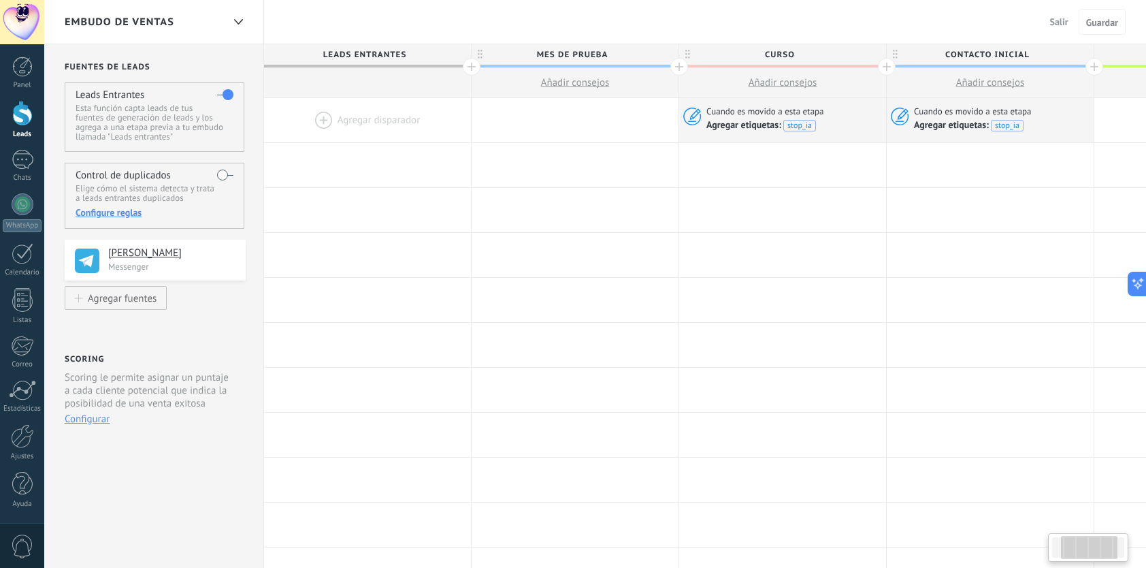
scroll to position [0, 201]
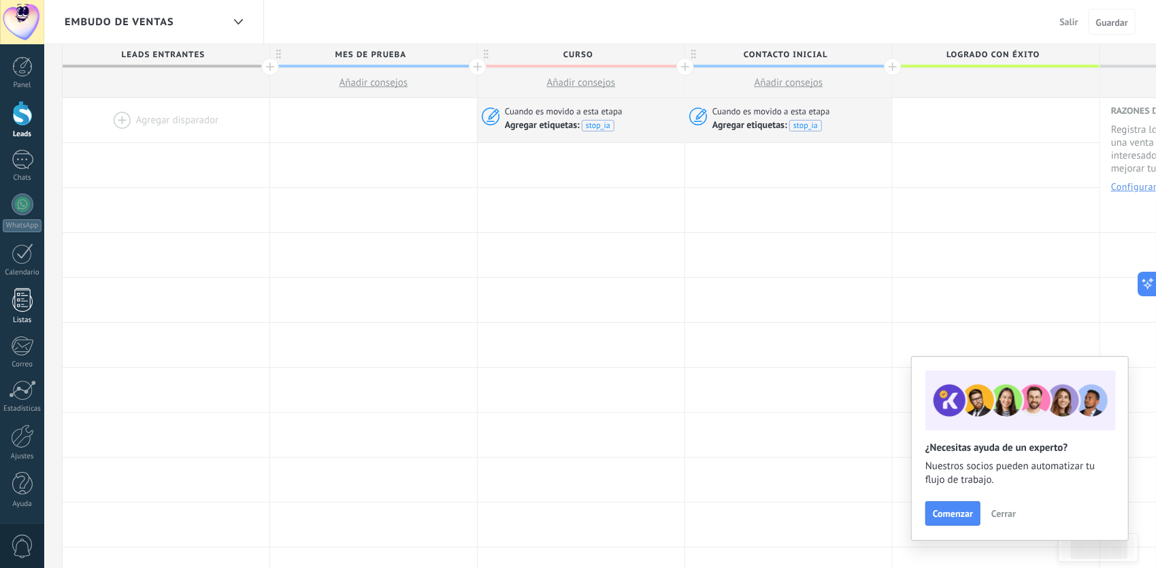
click at [5, 309] on link "Listas" at bounding box center [22, 306] width 44 height 37
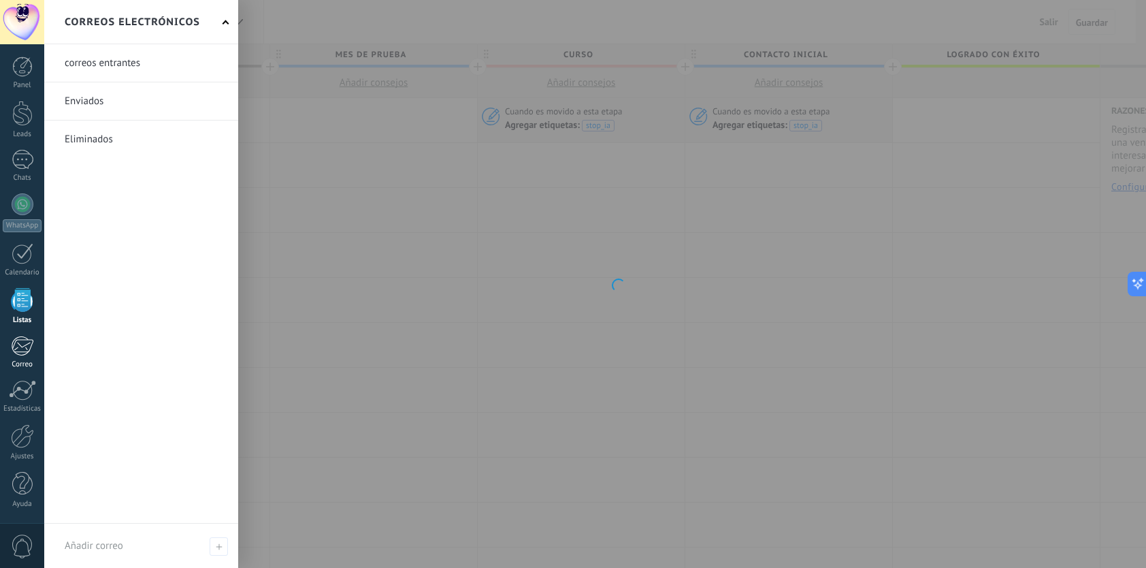
click at [32, 354] on div at bounding box center [22, 346] width 22 height 20
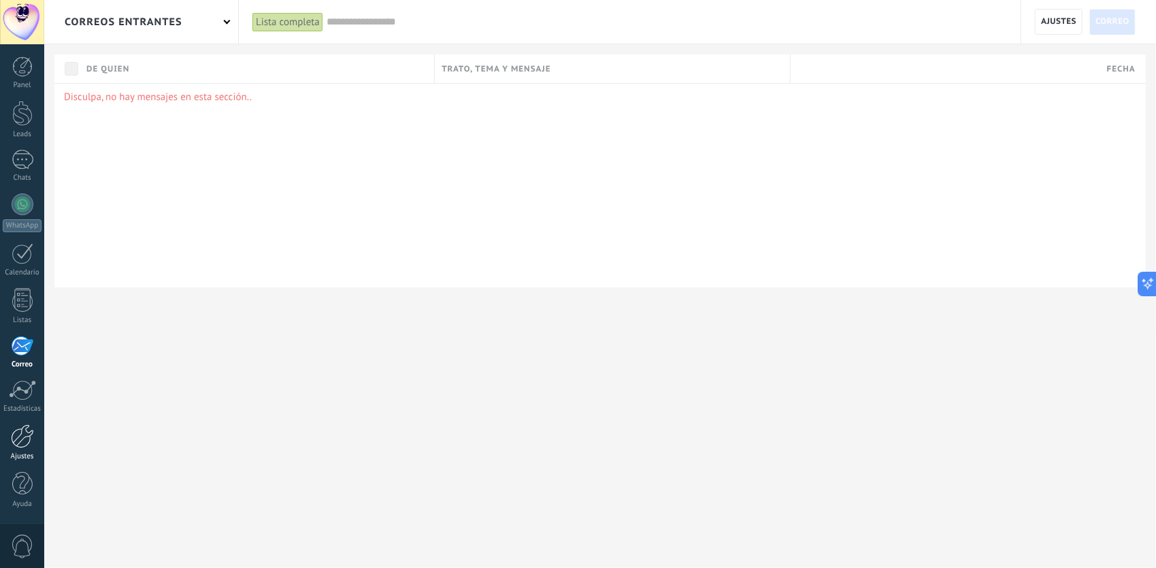
click at [29, 454] on div "Ajustes" at bounding box center [22, 456] width 39 height 9
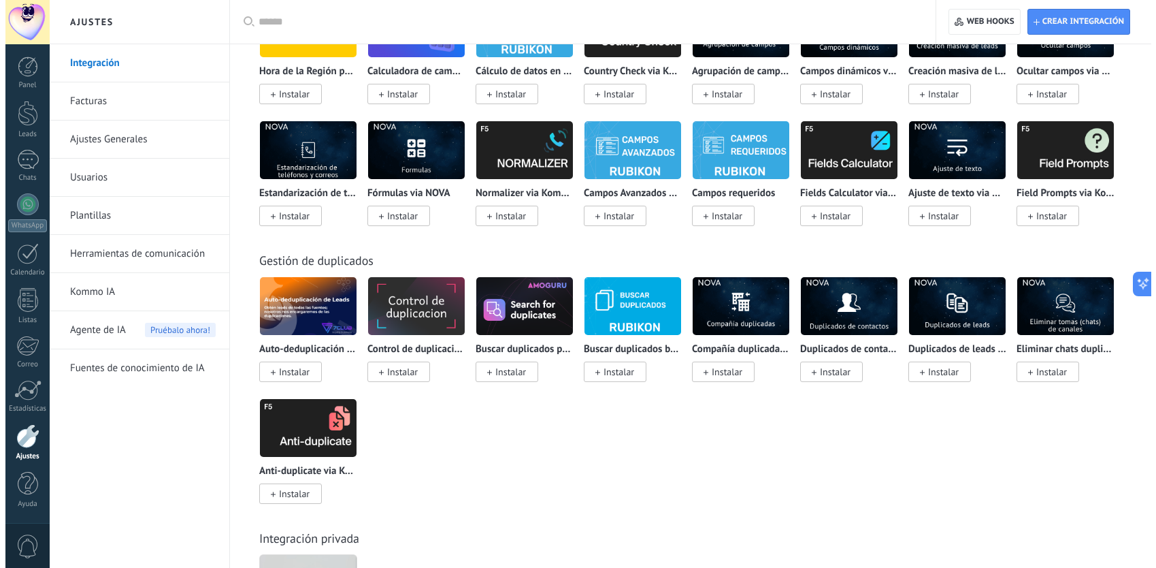
scroll to position [4712, 0]
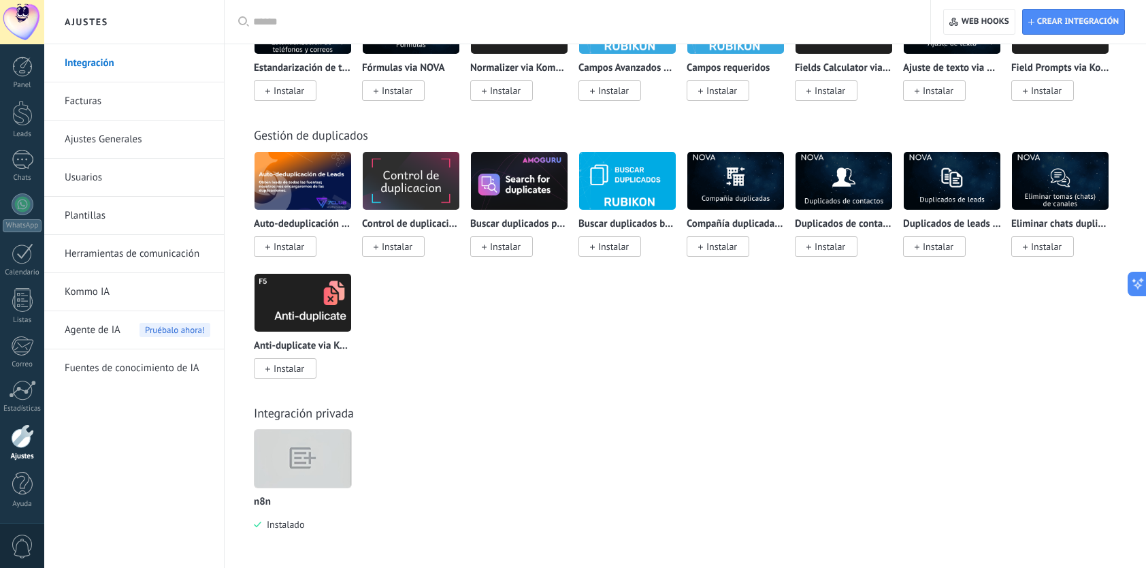
click at [283, 453] on img at bounding box center [303, 458] width 97 height 74
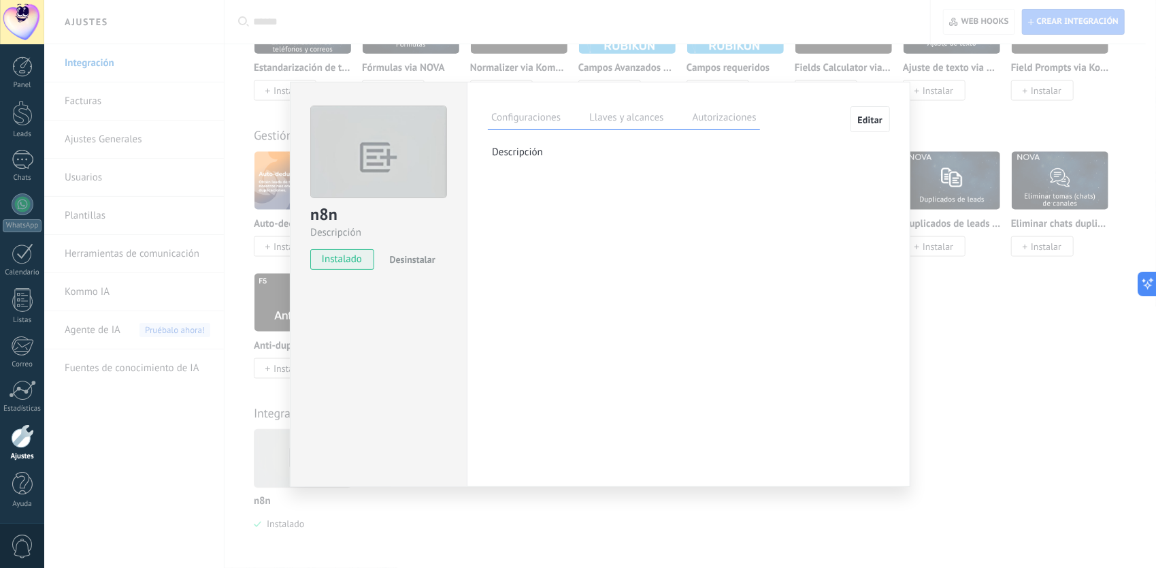
click at [638, 113] on label "Llaves y alcances" at bounding box center [626, 120] width 81 height 20
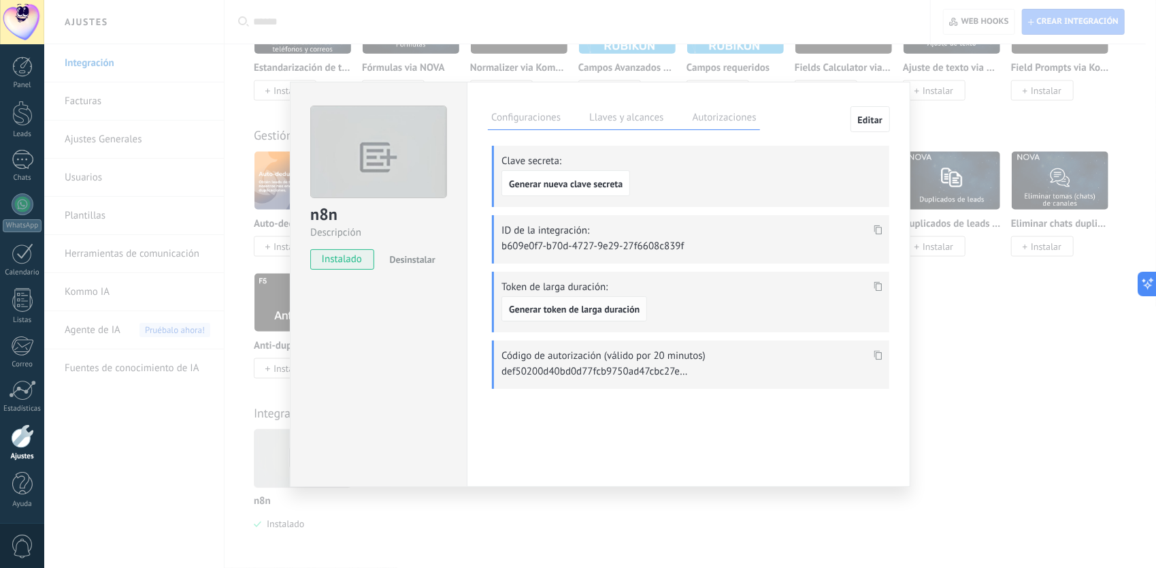
click at [580, 311] on span "Generar token de larga duración" at bounding box center [574, 309] width 131 height 10
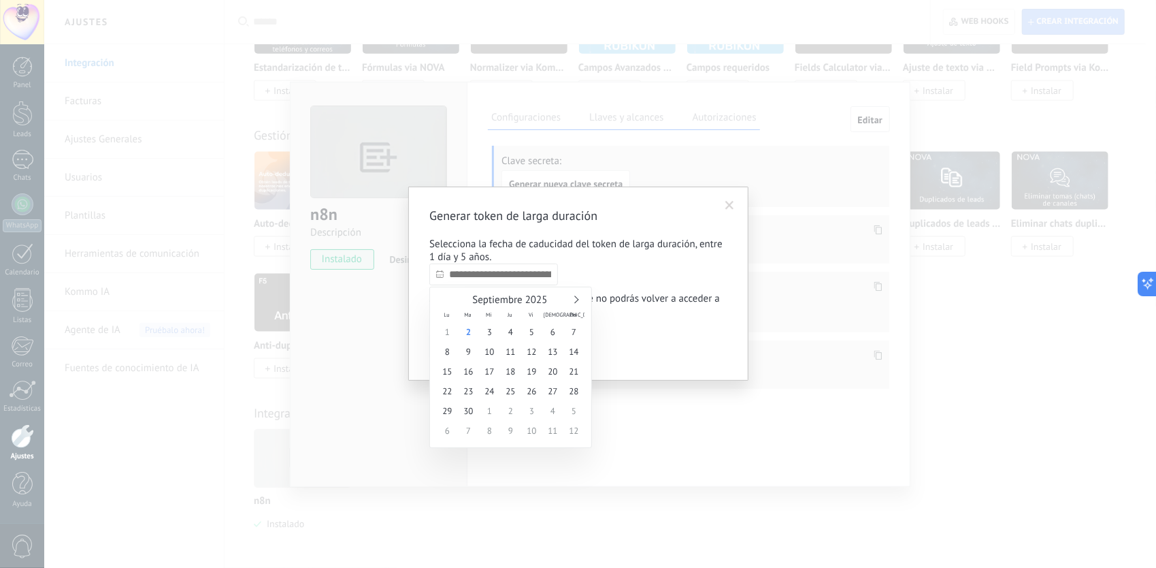
click at [494, 272] on input "text" at bounding box center [494, 274] width 129 height 22
click at [570, 297] on div "Septiembre 2025" at bounding box center [511, 300] width 148 height 12
click at [582, 297] on div "Septiembre 2025" at bounding box center [511, 300] width 148 height 12
click at [575, 302] on link at bounding box center [574, 299] width 7 height 7
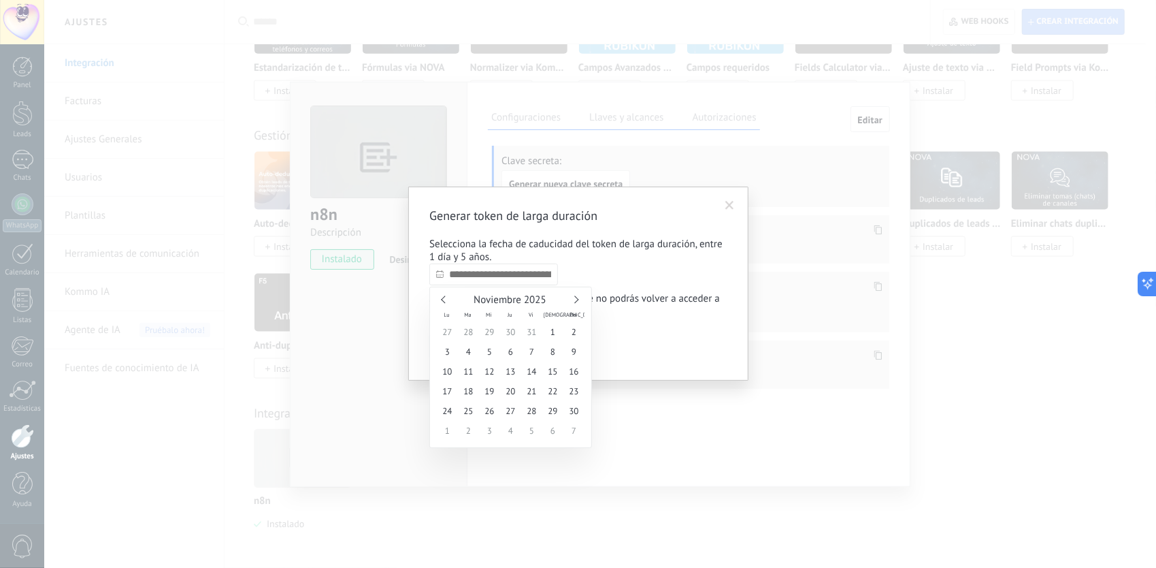
click at [575, 302] on link at bounding box center [574, 299] width 7 height 7
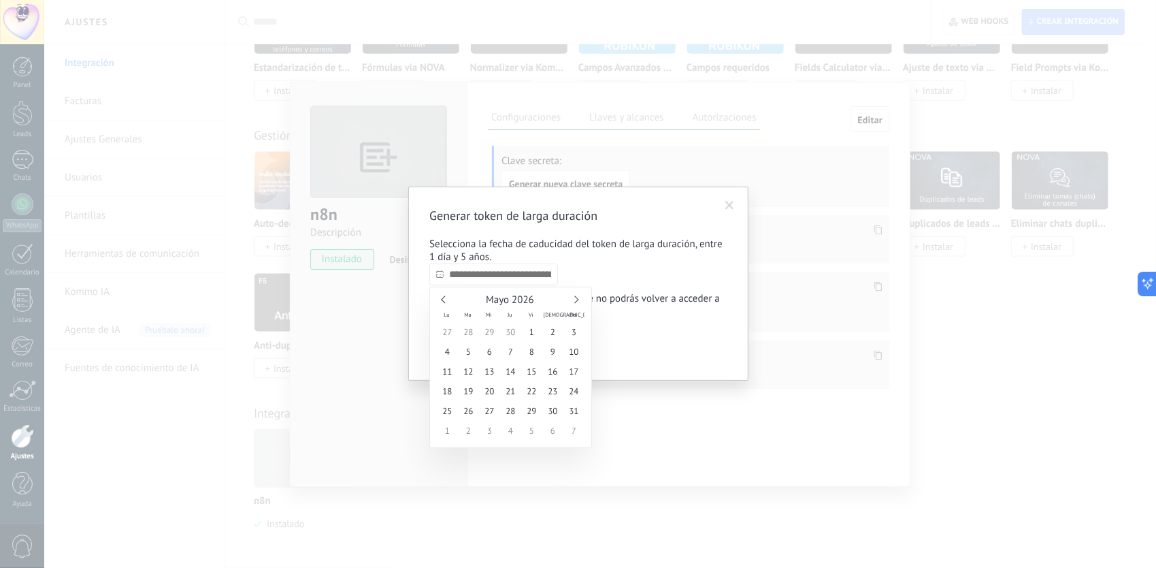
click at [575, 302] on link at bounding box center [574, 299] width 7 height 7
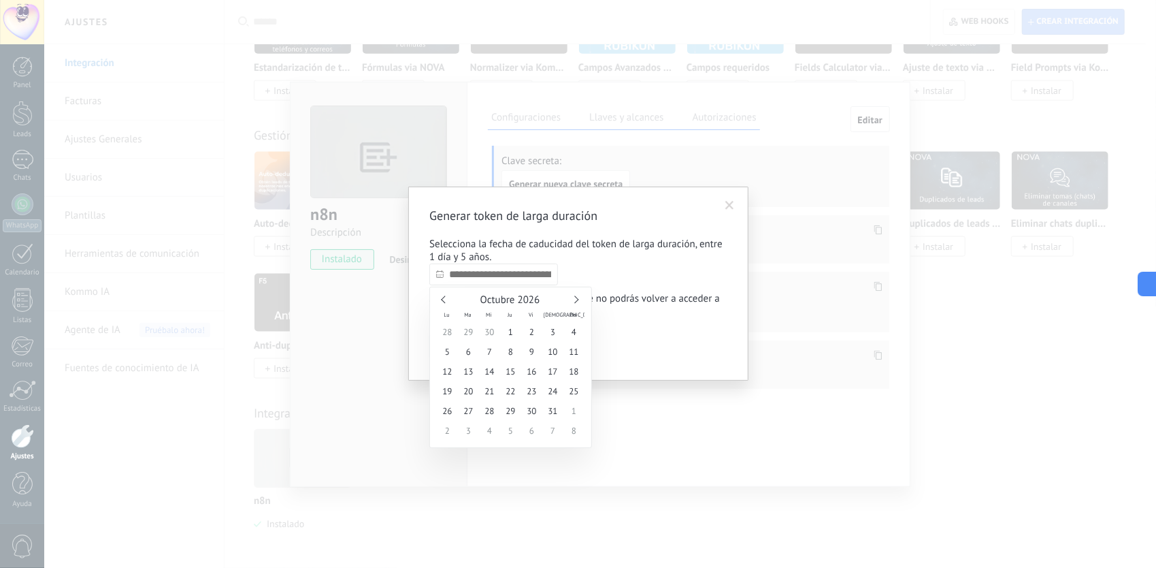
click at [575, 302] on link at bounding box center [574, 299] width 7 height 7
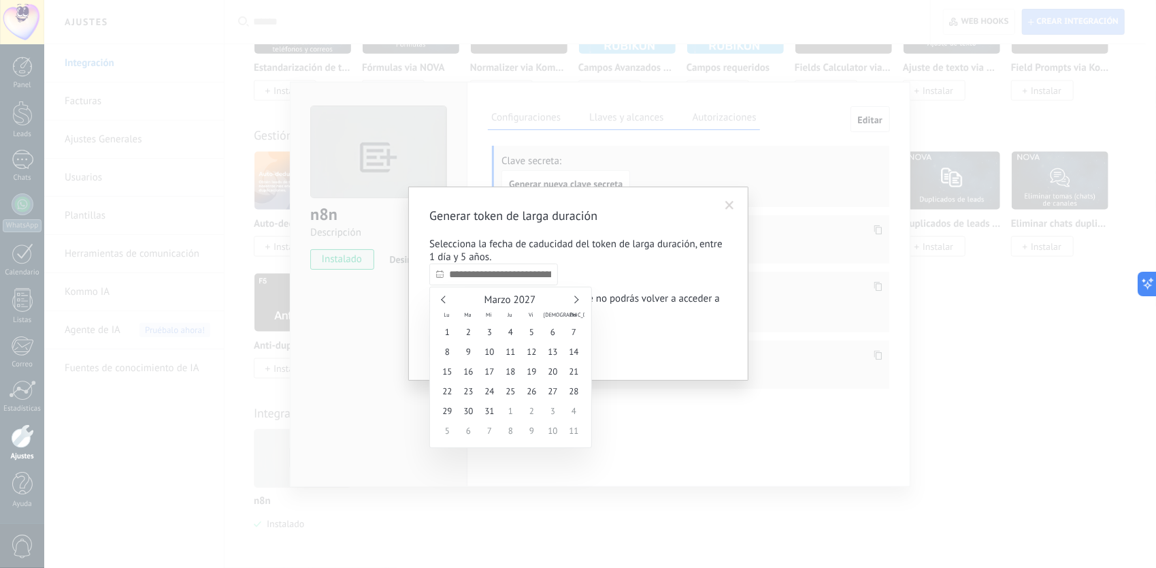
click at [575, 302] on link at bounding box center [574, 299] width 7 height 7
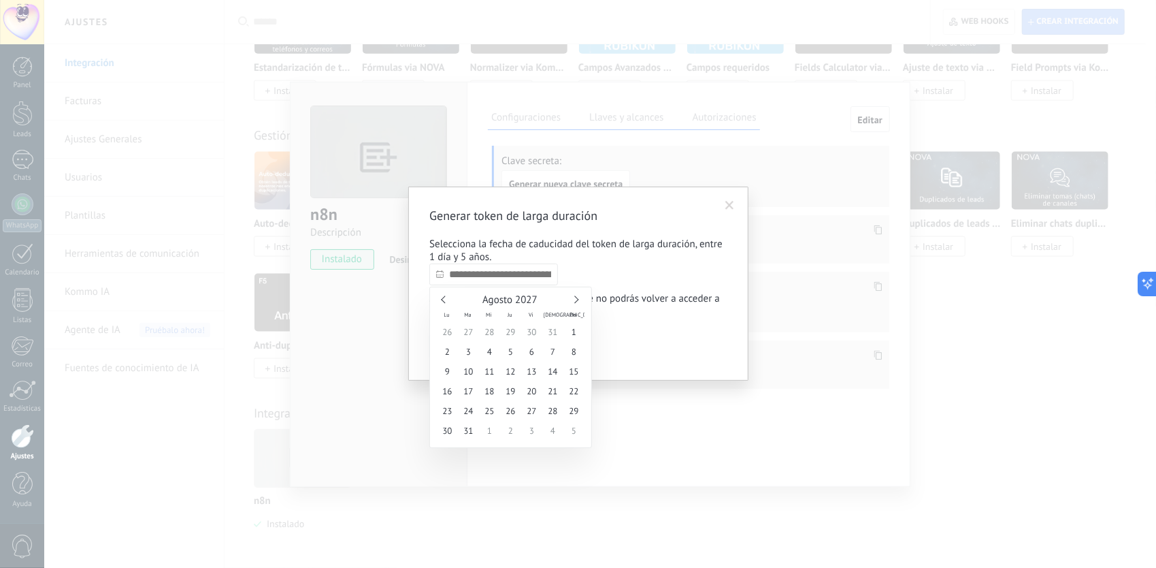
click at [575, 302] on link at bounding box center [574, 299] width 7 height 7
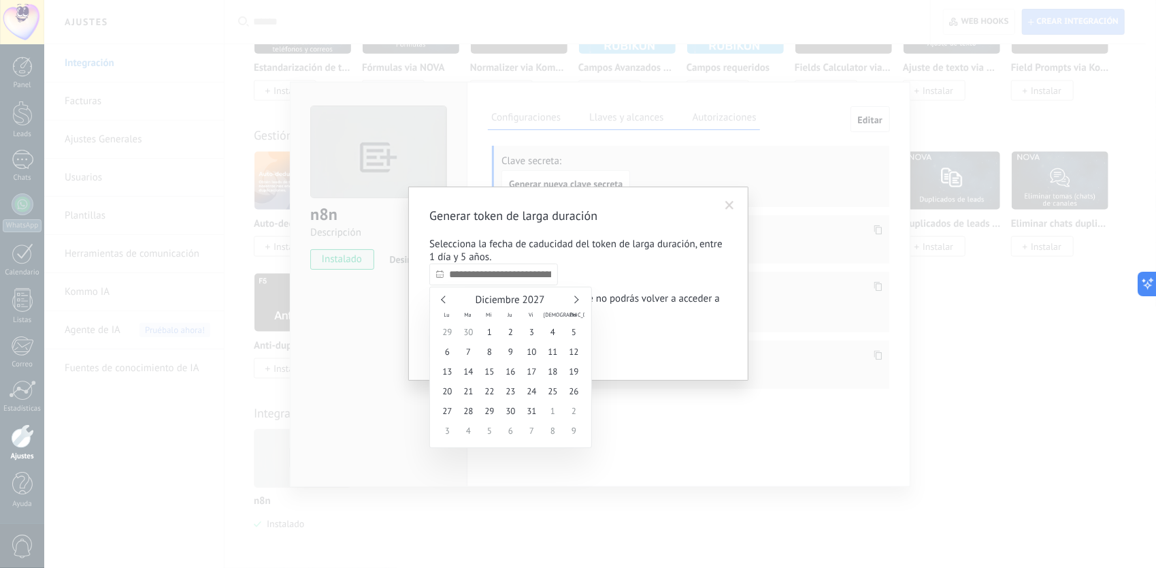
click at [575, 302] on link at bounding box center [574, 299] width 7 height 7
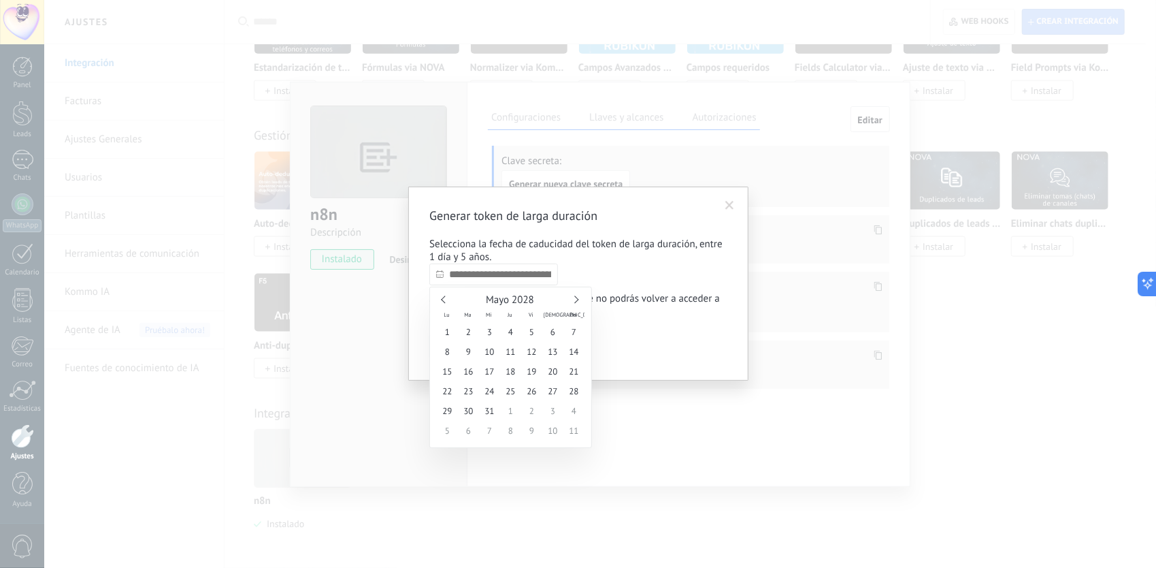
click at [575, 302] on link at bounding box center [574, 299] width 7 height 7
type input "**********"
click at [548, 372] on span "15" at bounding box center [553, 371] width 21 height 20
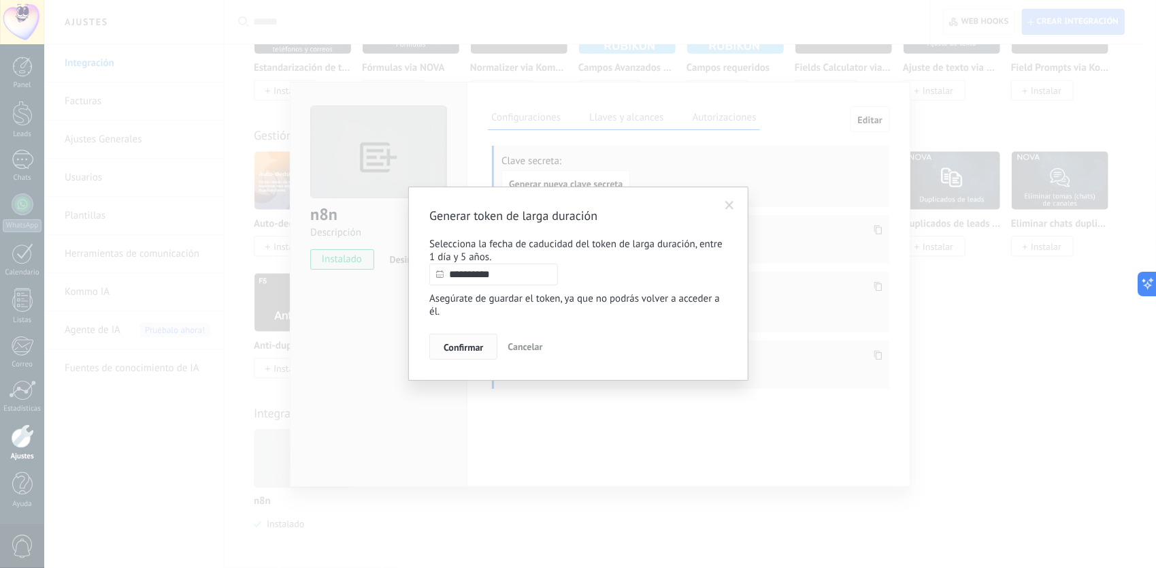
click at [453, 346] on span "Confirmar" at bounding box center [463, 347] width 39 height 10
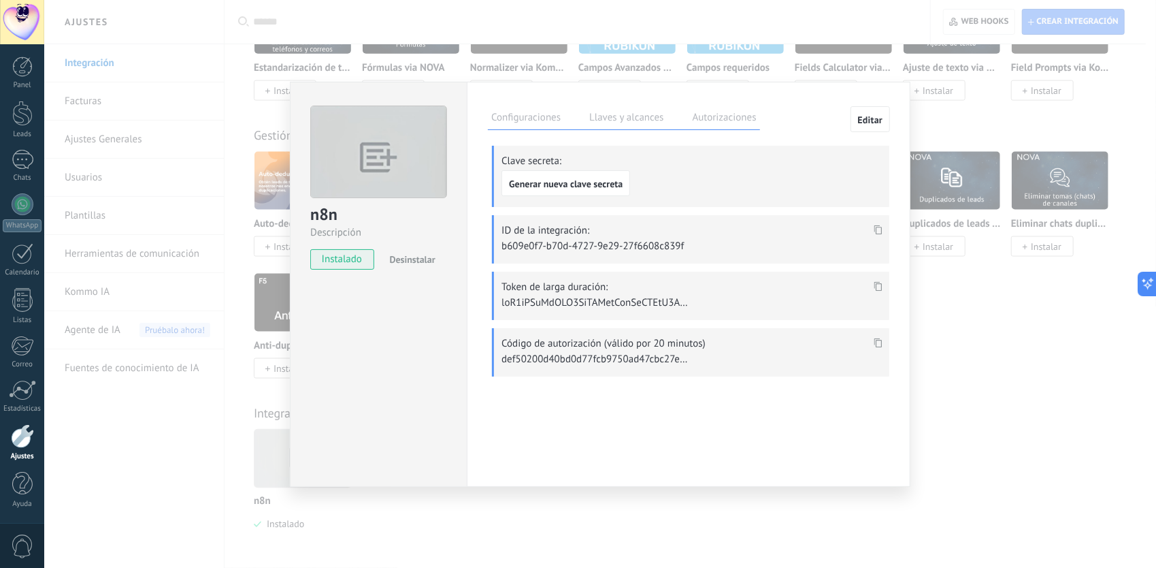
drag, startPoint x: 879, startPoint y: 278, endPoint x: 873, endPoint y: 282, distance: 7.4
click at [879, 278] on div at bounding box center [879, 287] width 16 height 20
click at [873, 285] on span at bounding box center [879, 291] width 16 height 12
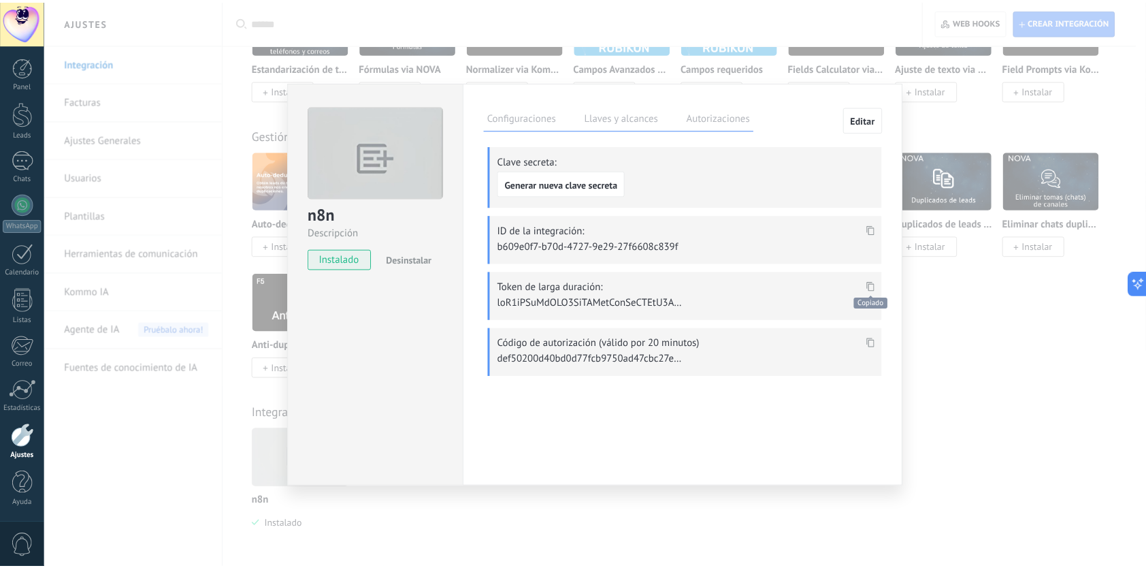
scroll to position [802, 0]
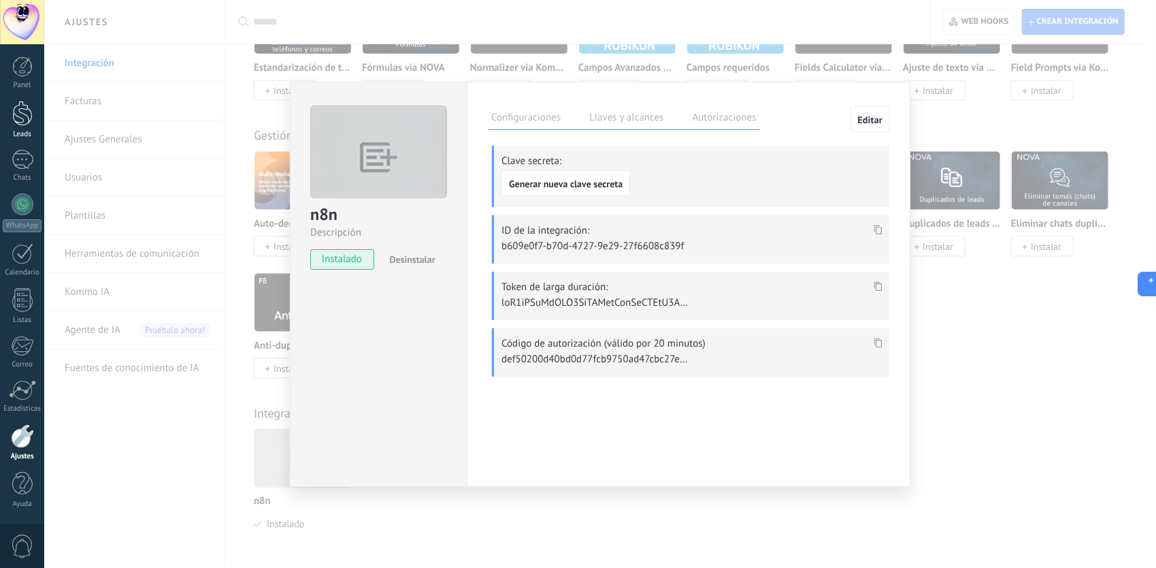
click at [20, 101] on div at bounding box center [22, 113] width 20 height 25
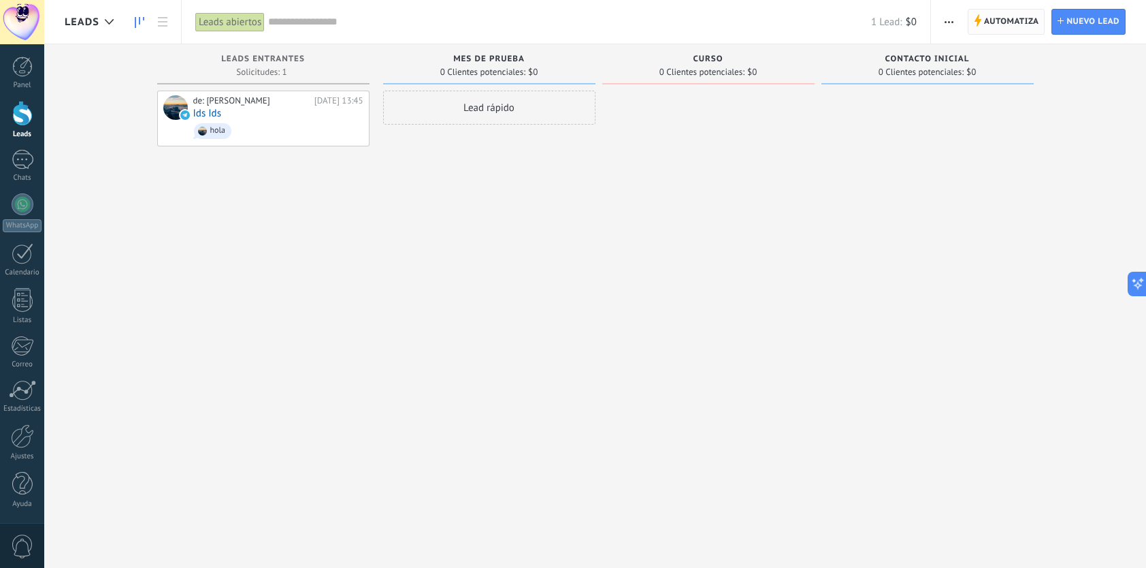
click at [991, 23] on span "Automatiza" at bounding box center [1011, 22] width 55 height 25
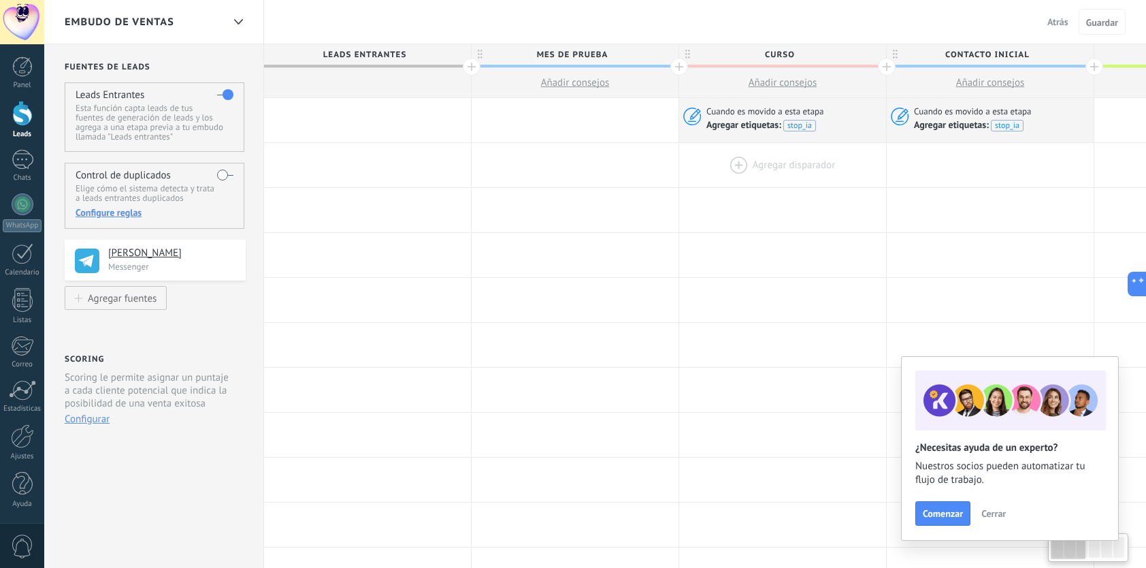
type textarea "**********"
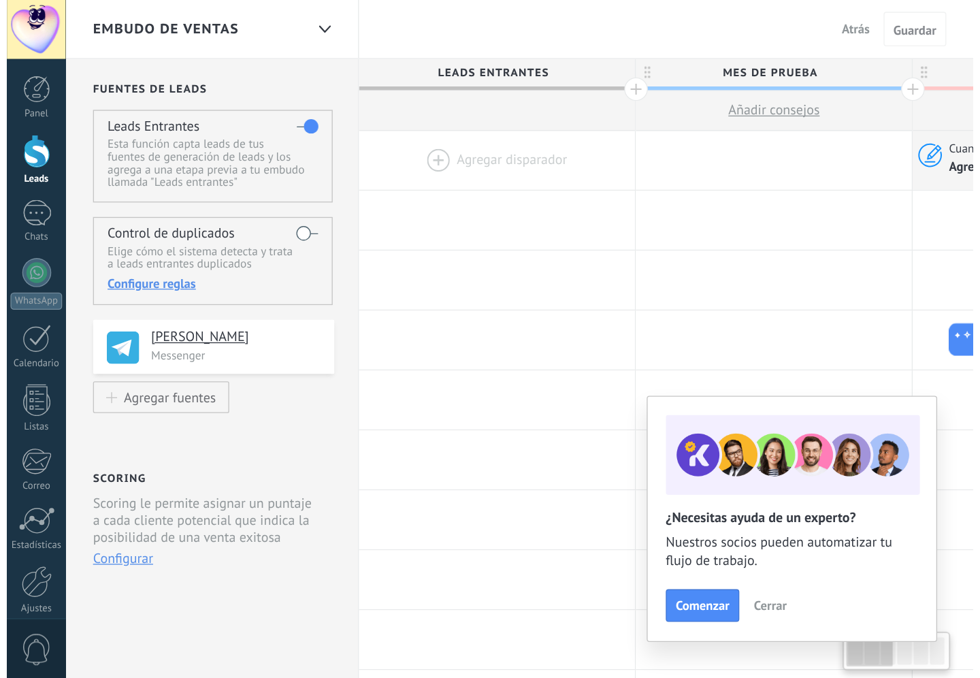
scroll to position [13, 0]
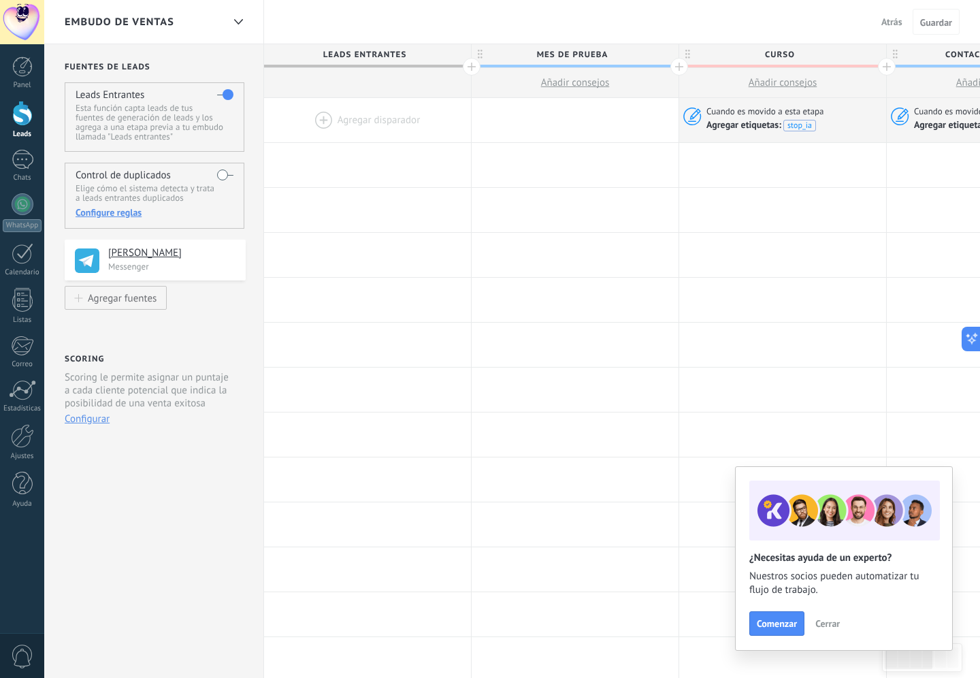
click at [820, 567] on span "Cerrar" at bounding box center [827, 624] width 25 height 10
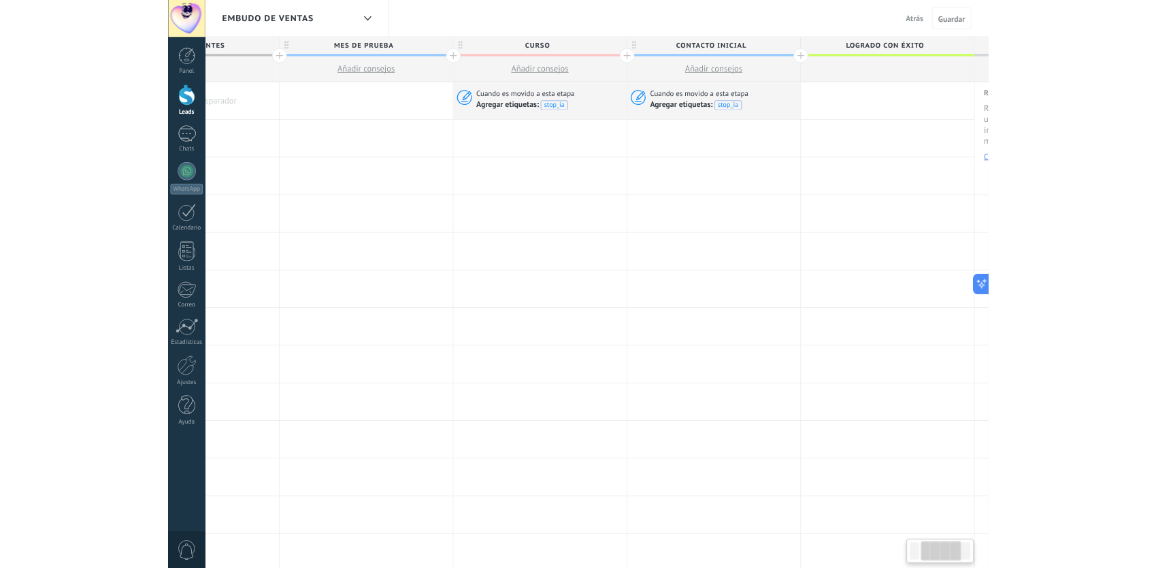
scroll to position [0, 347]
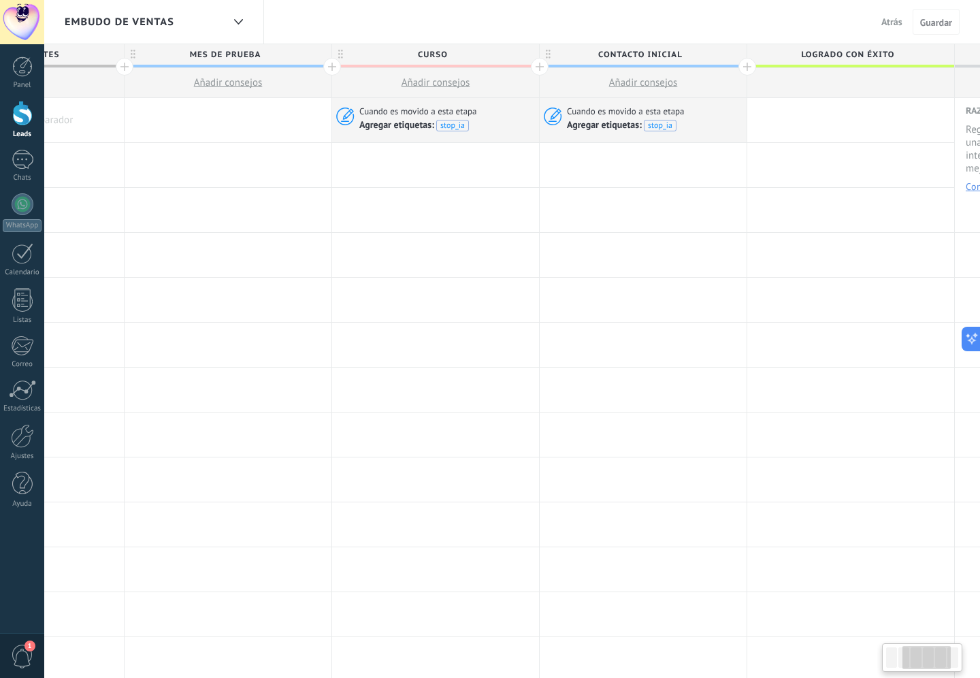
click at [722, 177] on div at bounding box center [643, 165] width 207 height 44
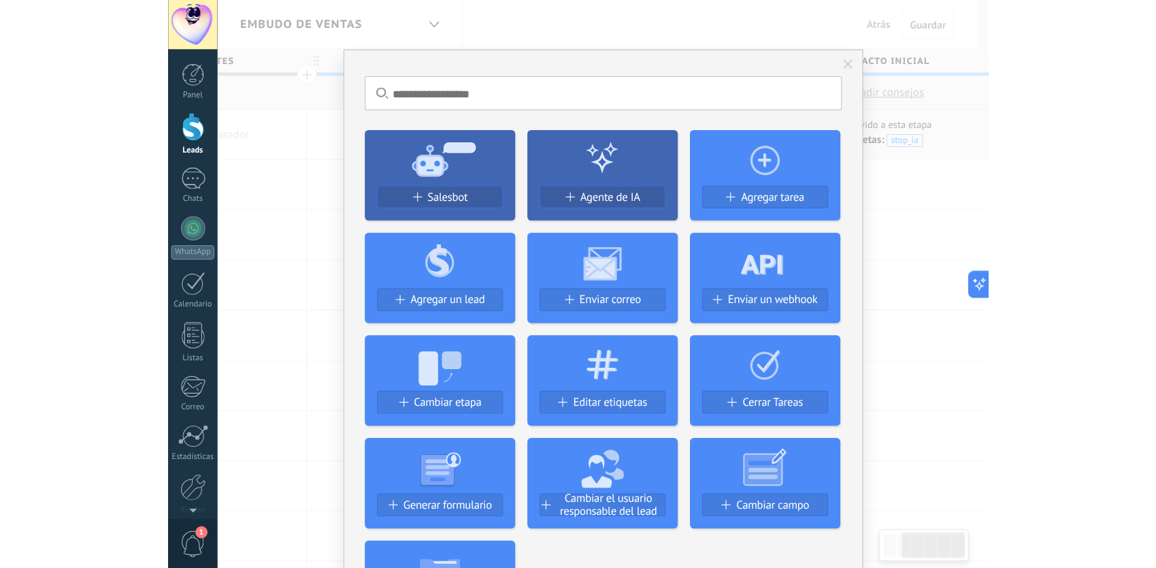
scroll to position [91, 0]
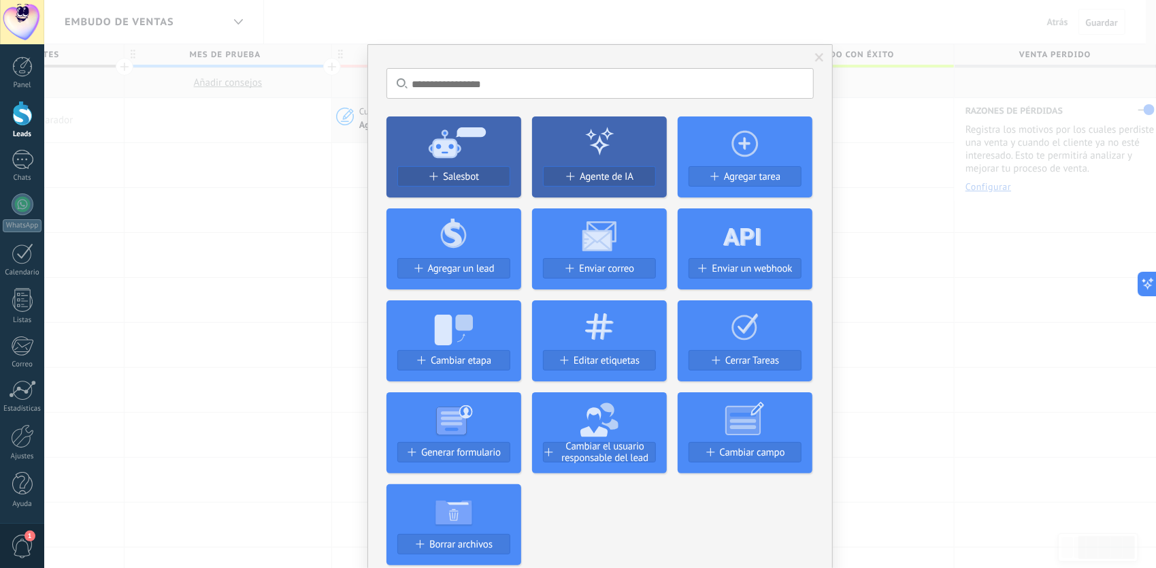
click at [191, 212] on div "No hay resultados Salesbot Agente de IA Agregar tarea Agregar un lead Enviar co…" at bounding box center [600, 284] width 1112 height 568
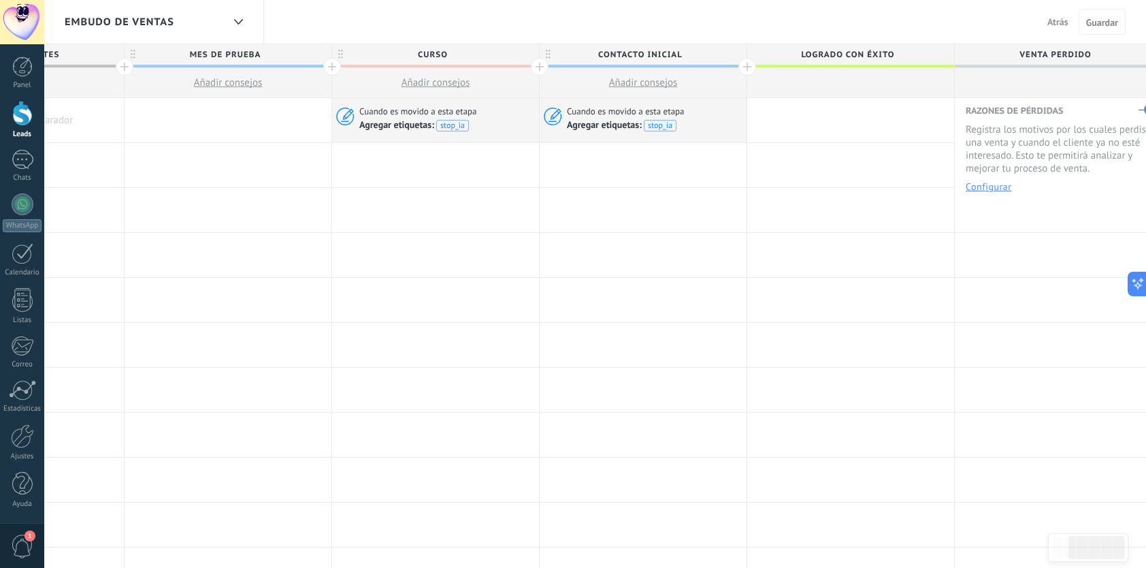
click at [20, 129] on link "Leads" at bounding box center [22, 120] width 44 height 38
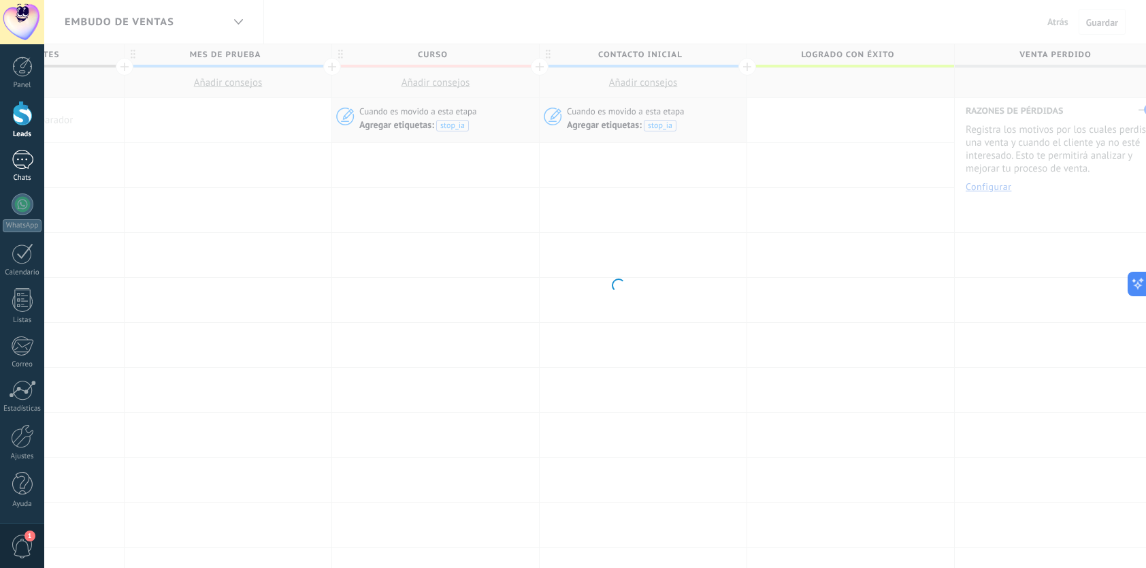
click at [30, 172] on link "1 Chats" at bounding box center [22, 166] width 44 height 33
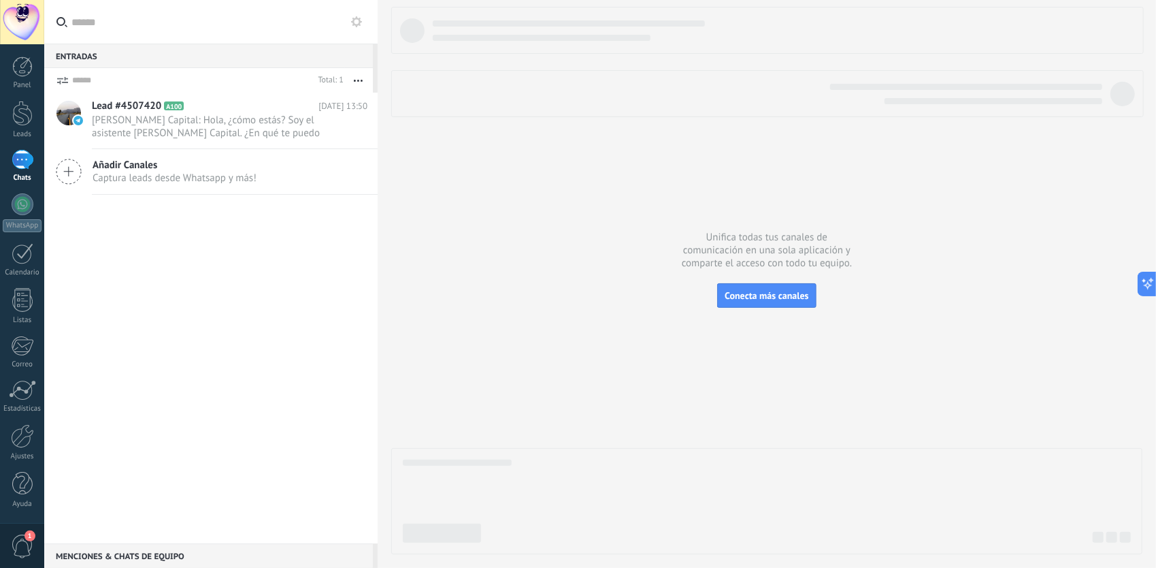
click at [174, 262] on div "Lead #4507420 A100 [DATE] 13:50 [PERSON_NAME] Capital: Hola, ¿cómo estás? Soy e…" at bounding box center [211, 318] width 334 height 451
